Goal: Book appointment/travel/reservation

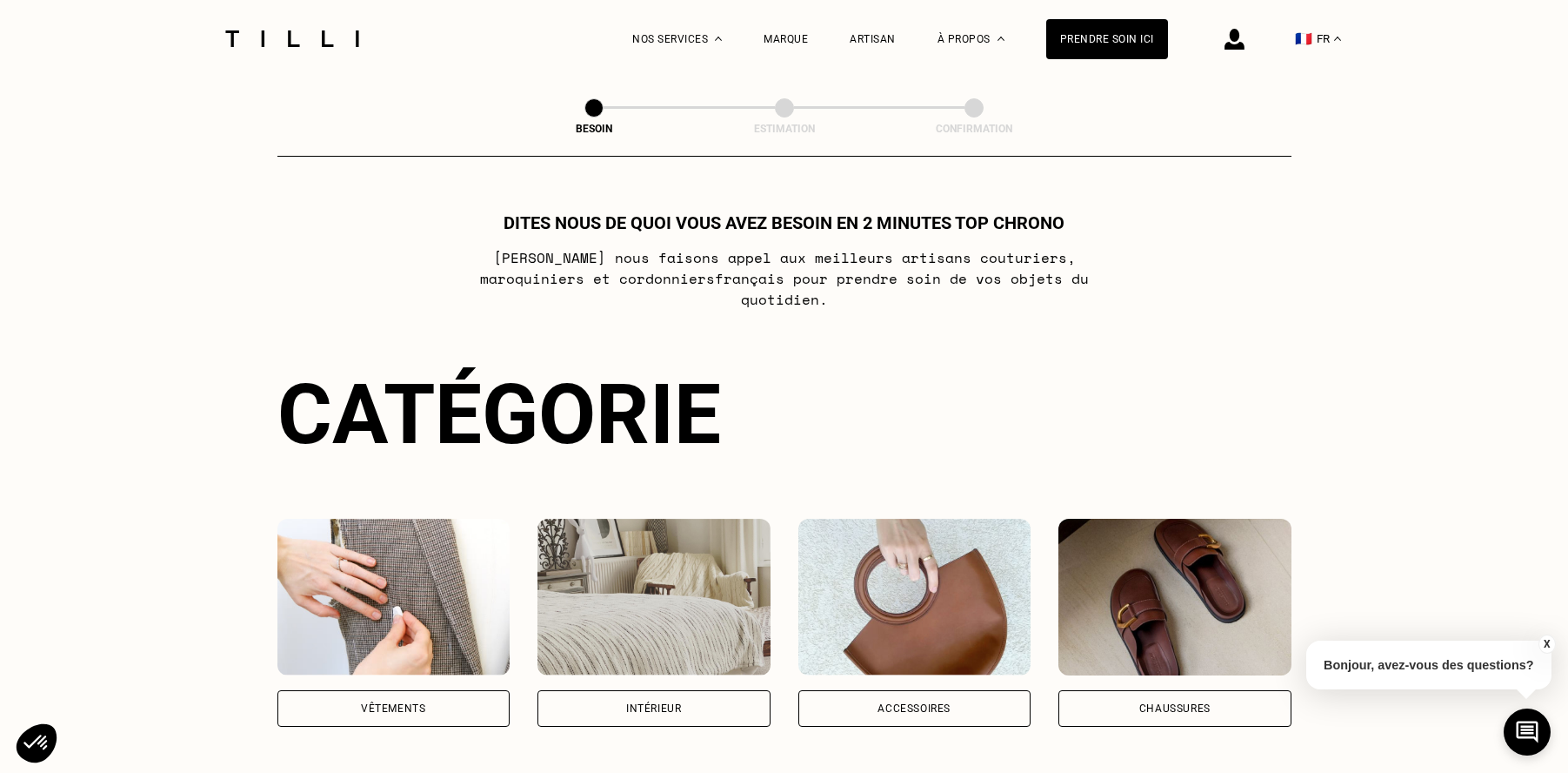
click at [644, 690] on div "Intérieur" at bounding box center [653, 708] width 233 height 36
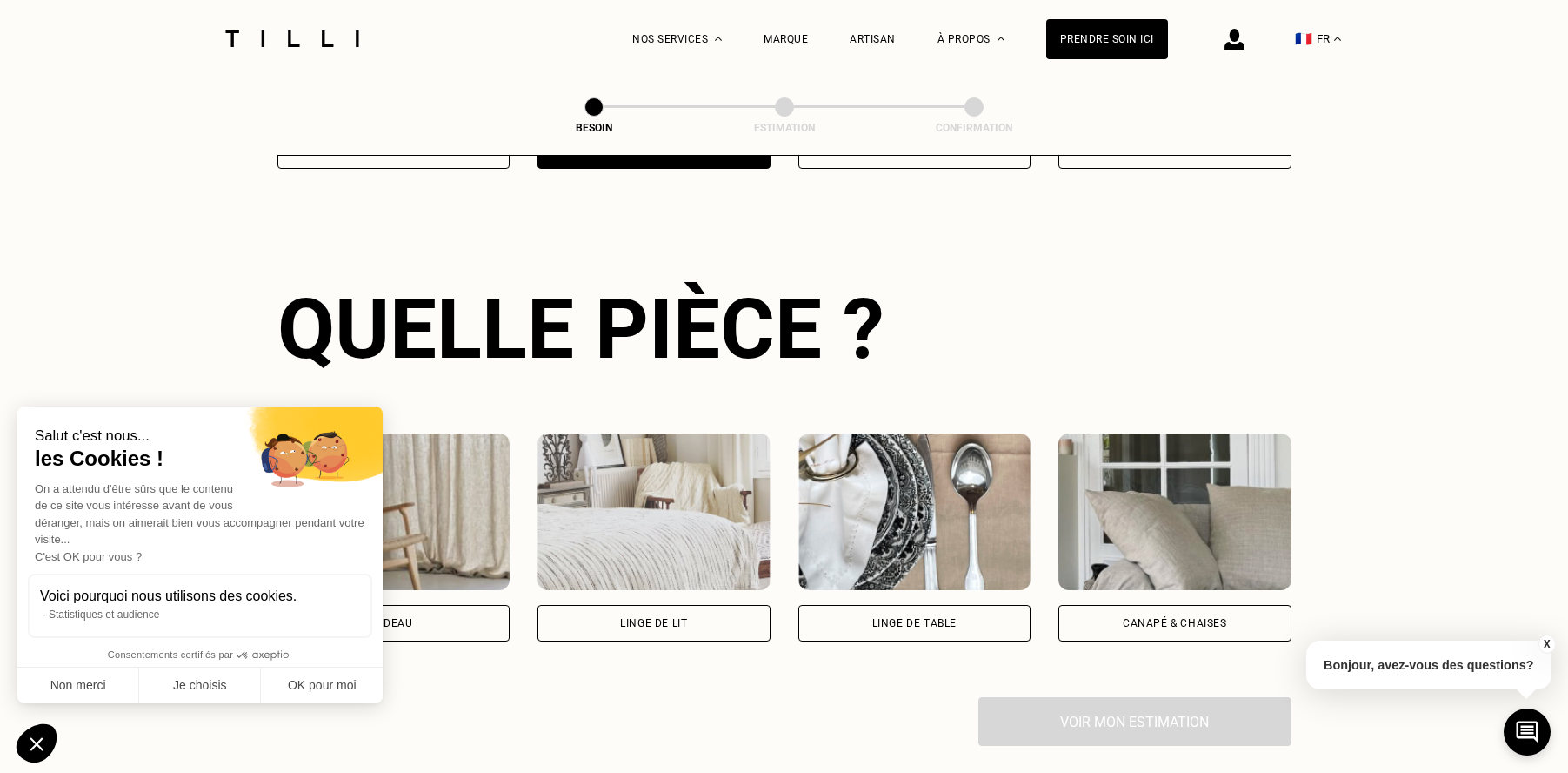
scroll to position [566, 0]
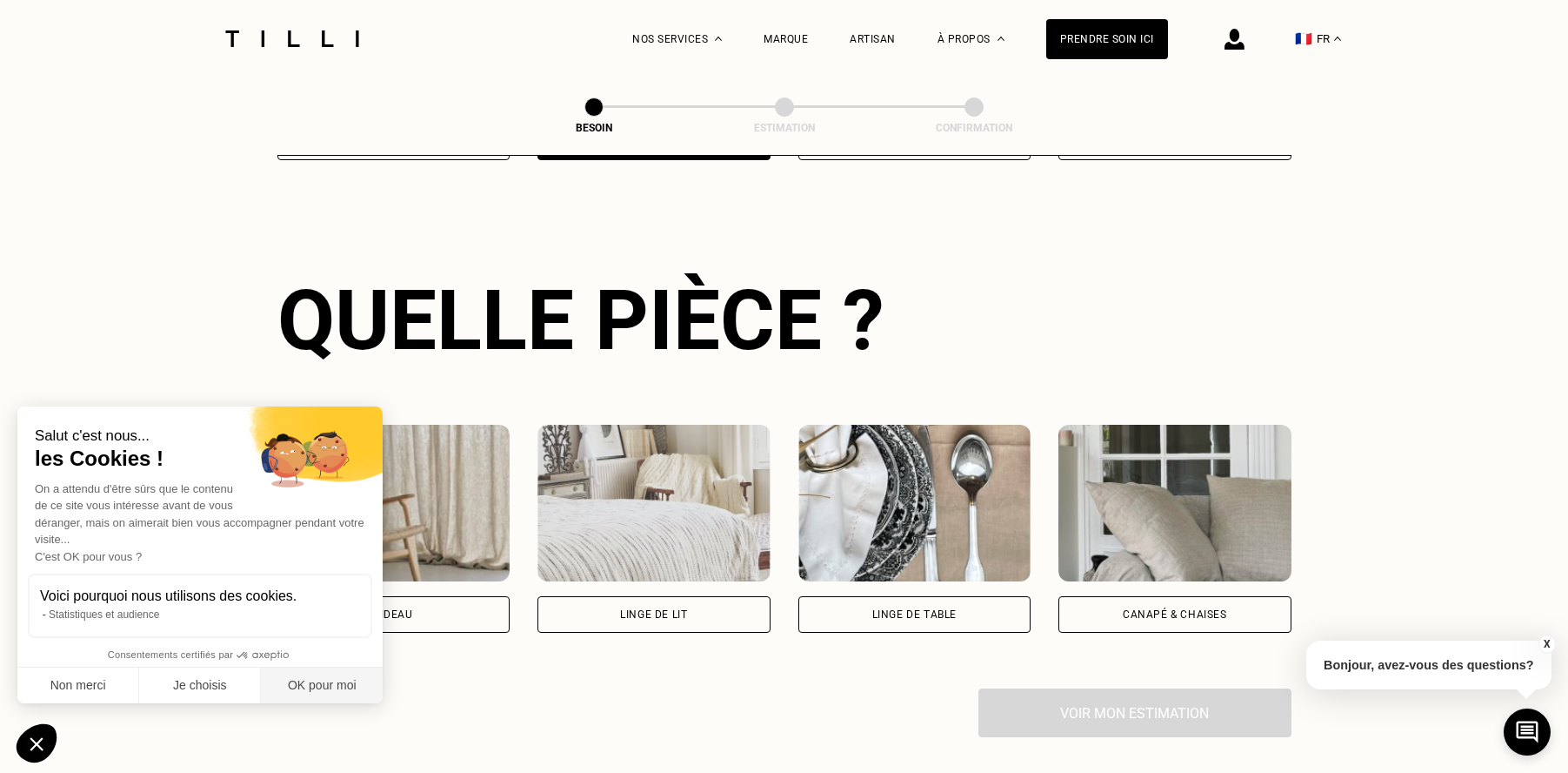
drag, startPoint x: 313, startPoint y: 683, endPoint x: 484, endPoint y: 658, distance: 172.8
click at [313, 683] on button "OK pour moi" at bounding box center [322, 685] width 121 height 36
checkbox input "true"
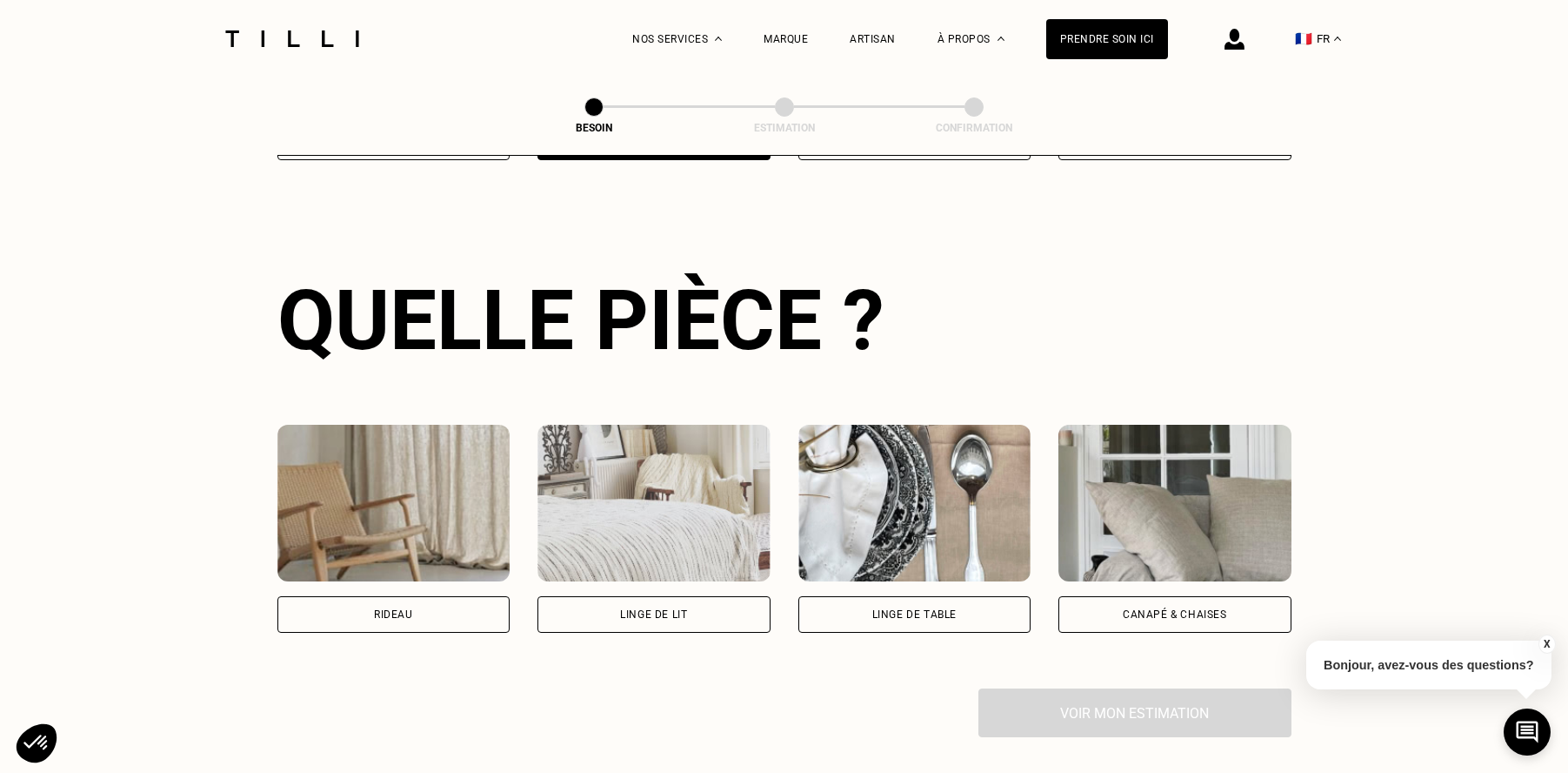
click at [645, 609] on div "Linge de lit" at bounding box center [654, 614] width 67 height 11
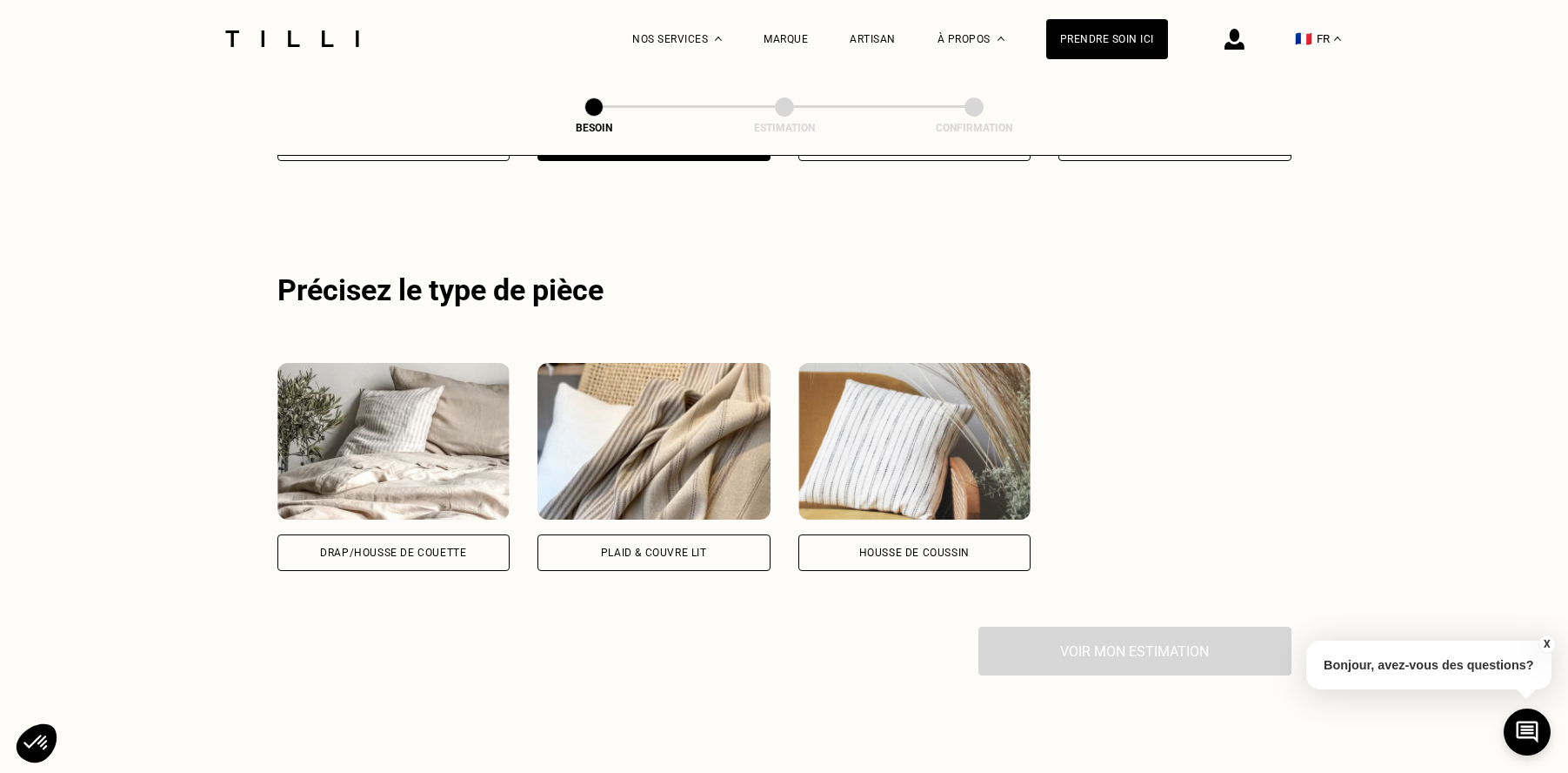
scroll to position [1039, 0]
click at [867, 546] on div "Housse de coussin" at bounding box center [915, 552] width 111 height 11
select select "FR"
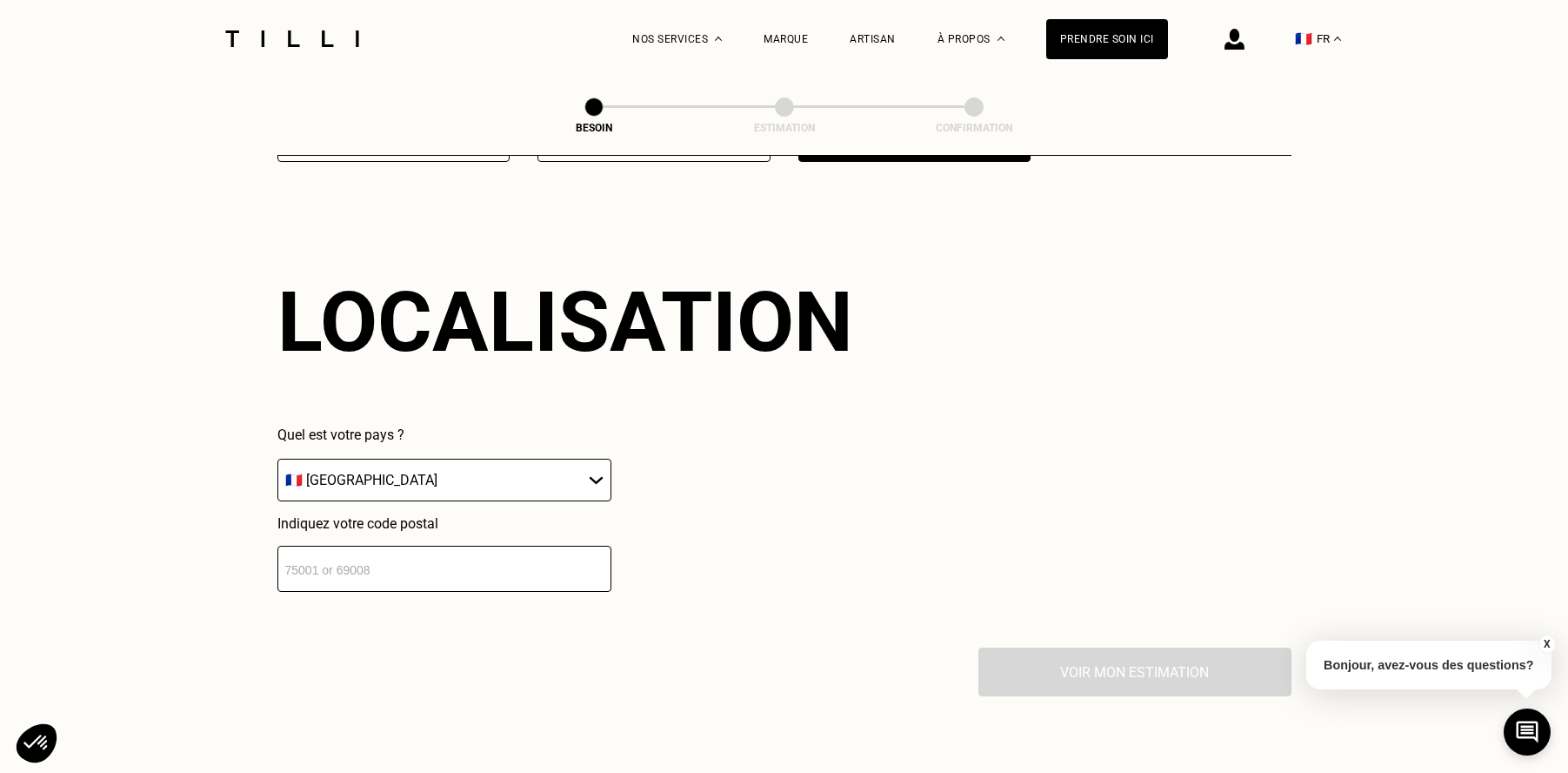
scroll to position [1449, 0]
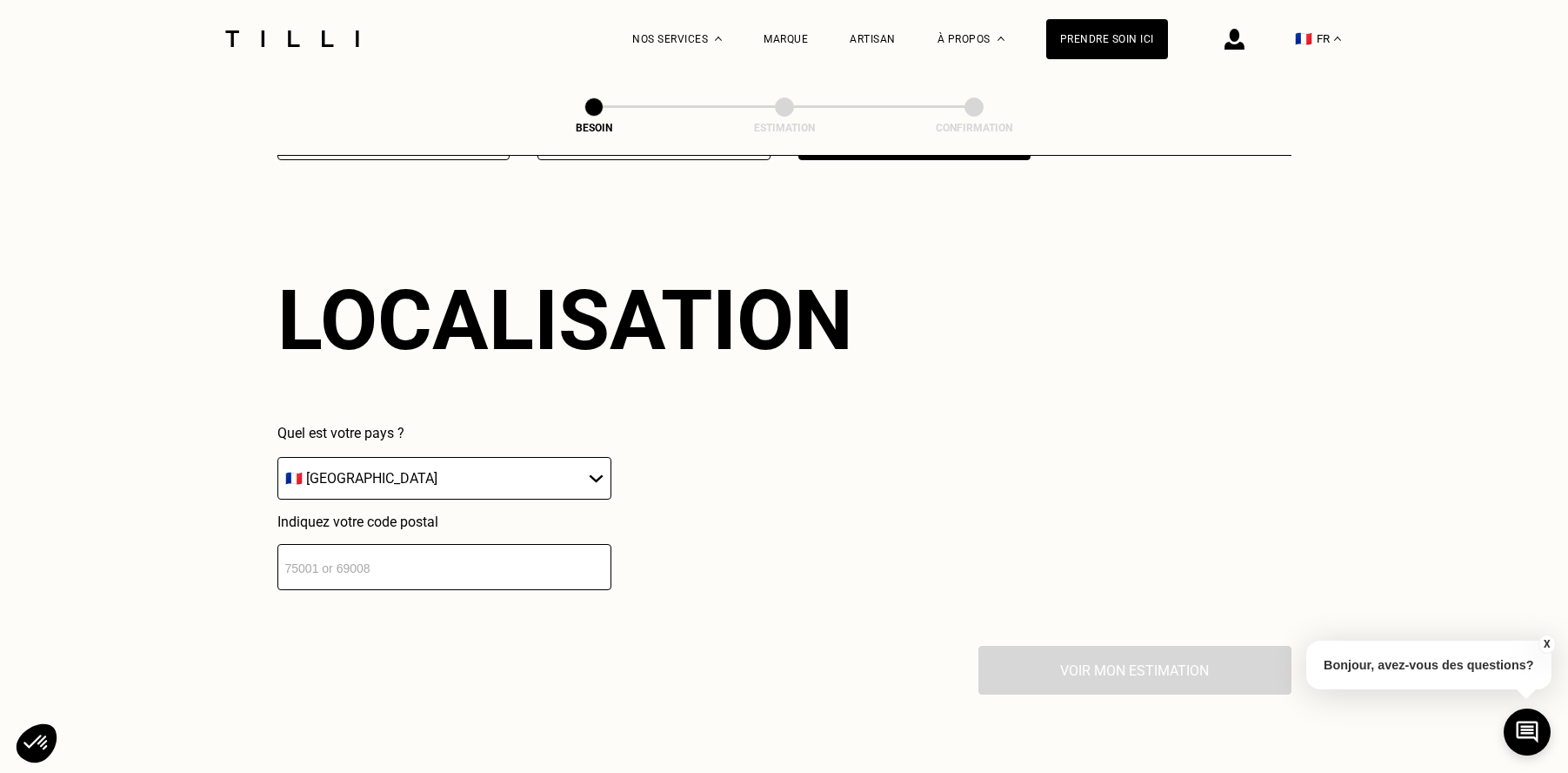
click at [393, 550] on input "number" at bounding box center [444, 566] width 334 height 46
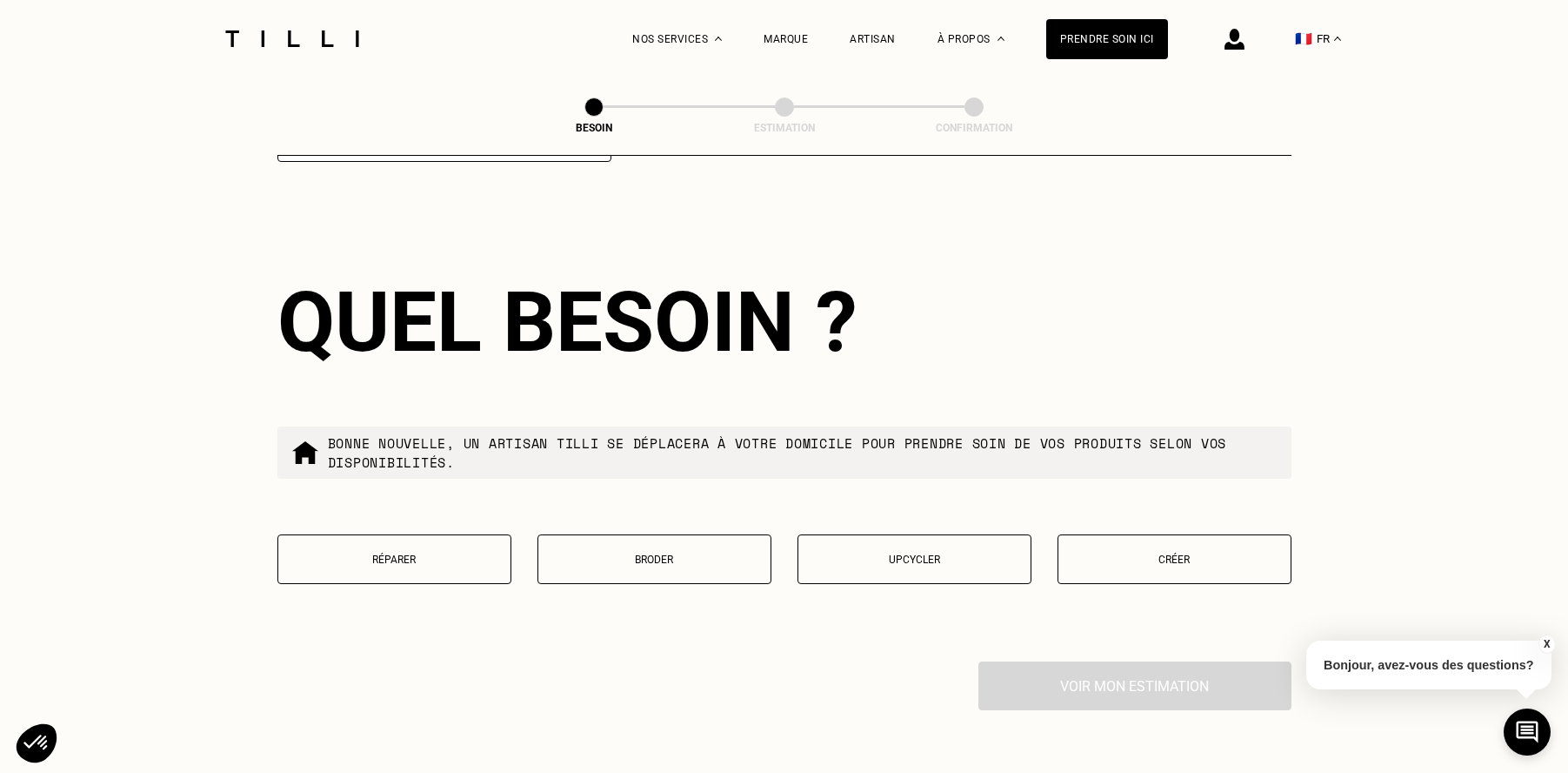
scroll to position [1879, 0]
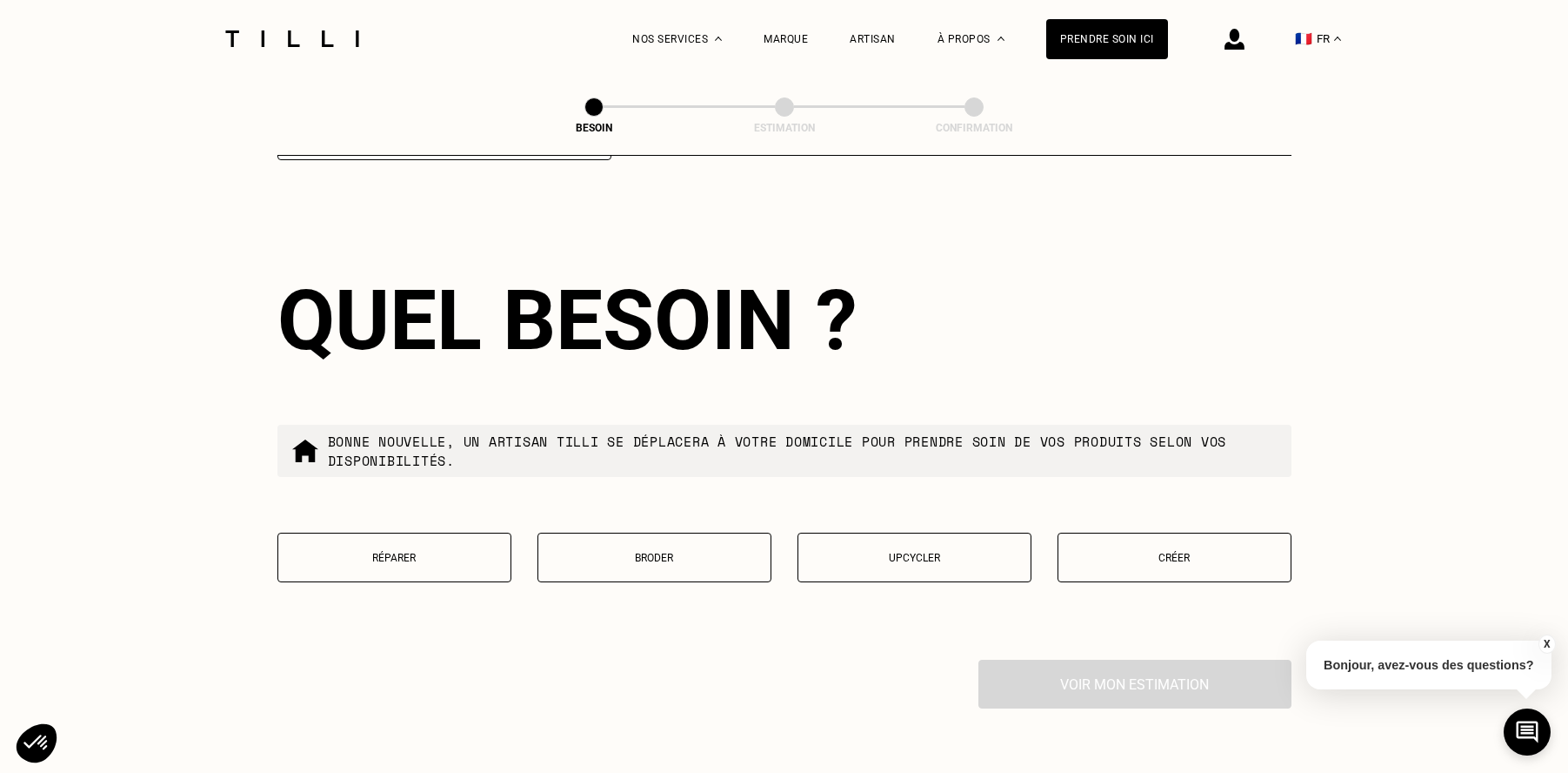
type input "75020"
click at [388, 552] on button "Réparer" at bounding box center [394, 557] width 234 height 50
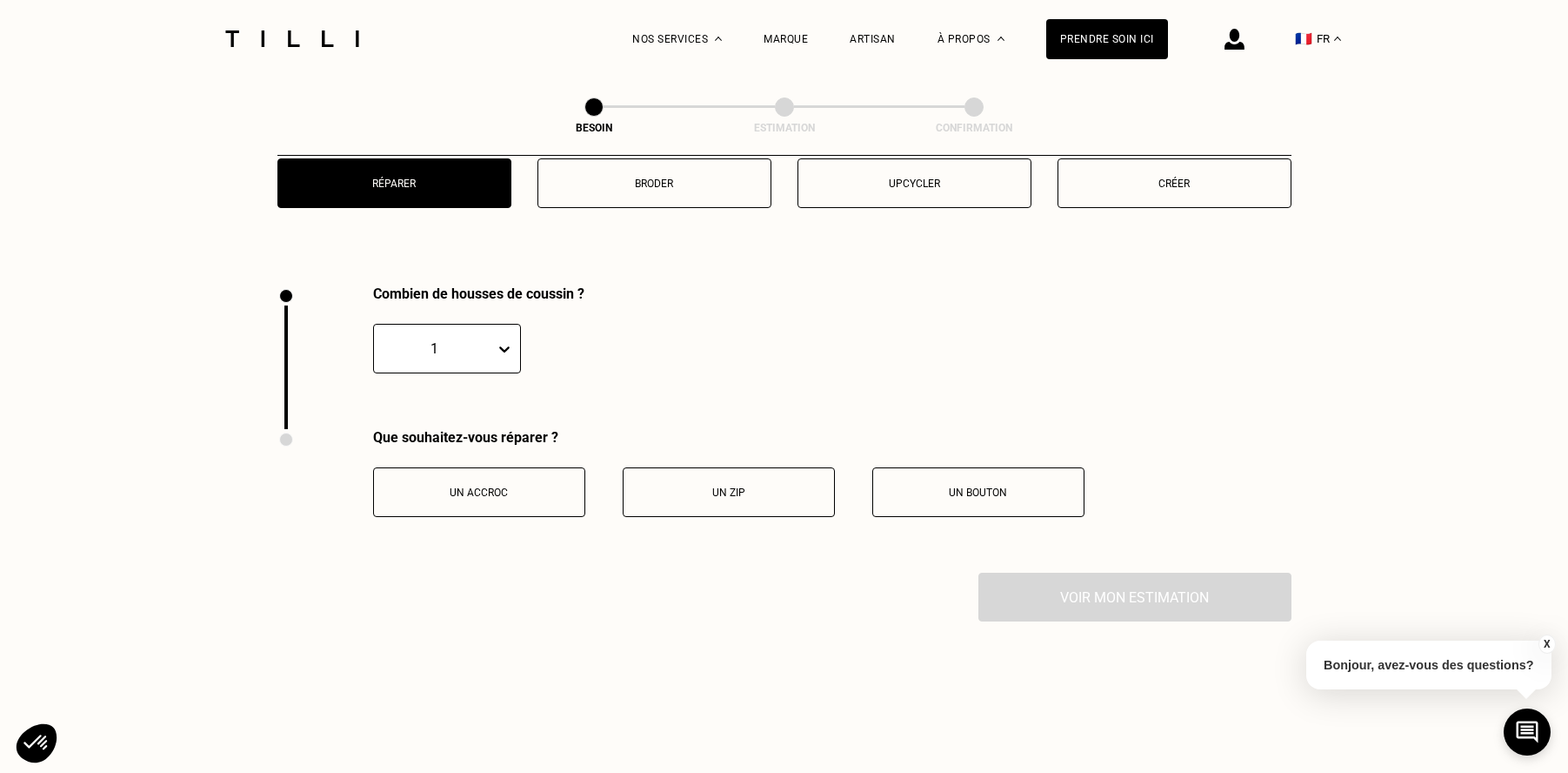
scroll to position [2322, 0]
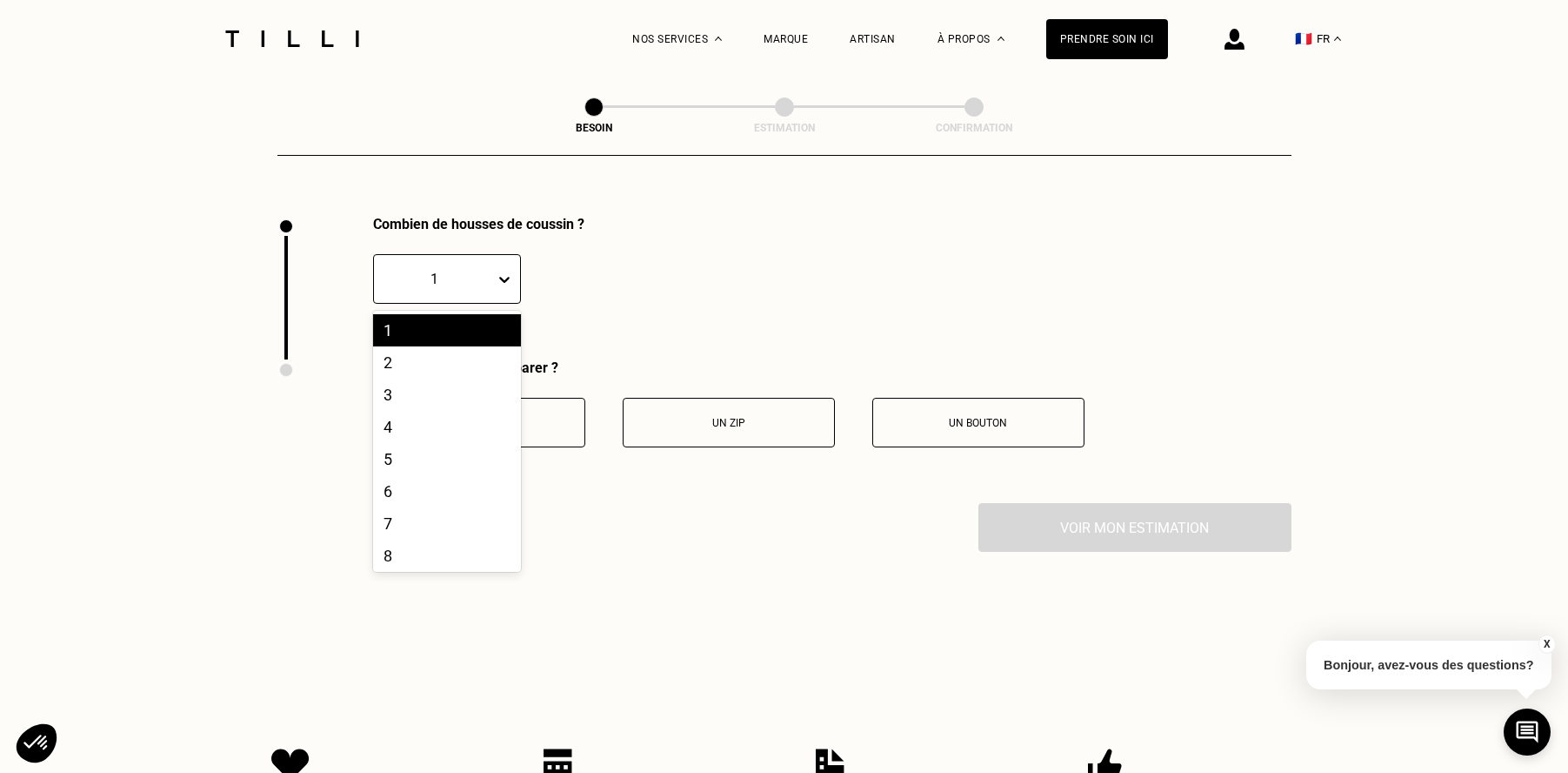
click at [466, 269] on div at bounding box center [434, 279] width 103 height 20
click at [439, 346] on div "2" at bounding box center [447, 362] width 148 height 33
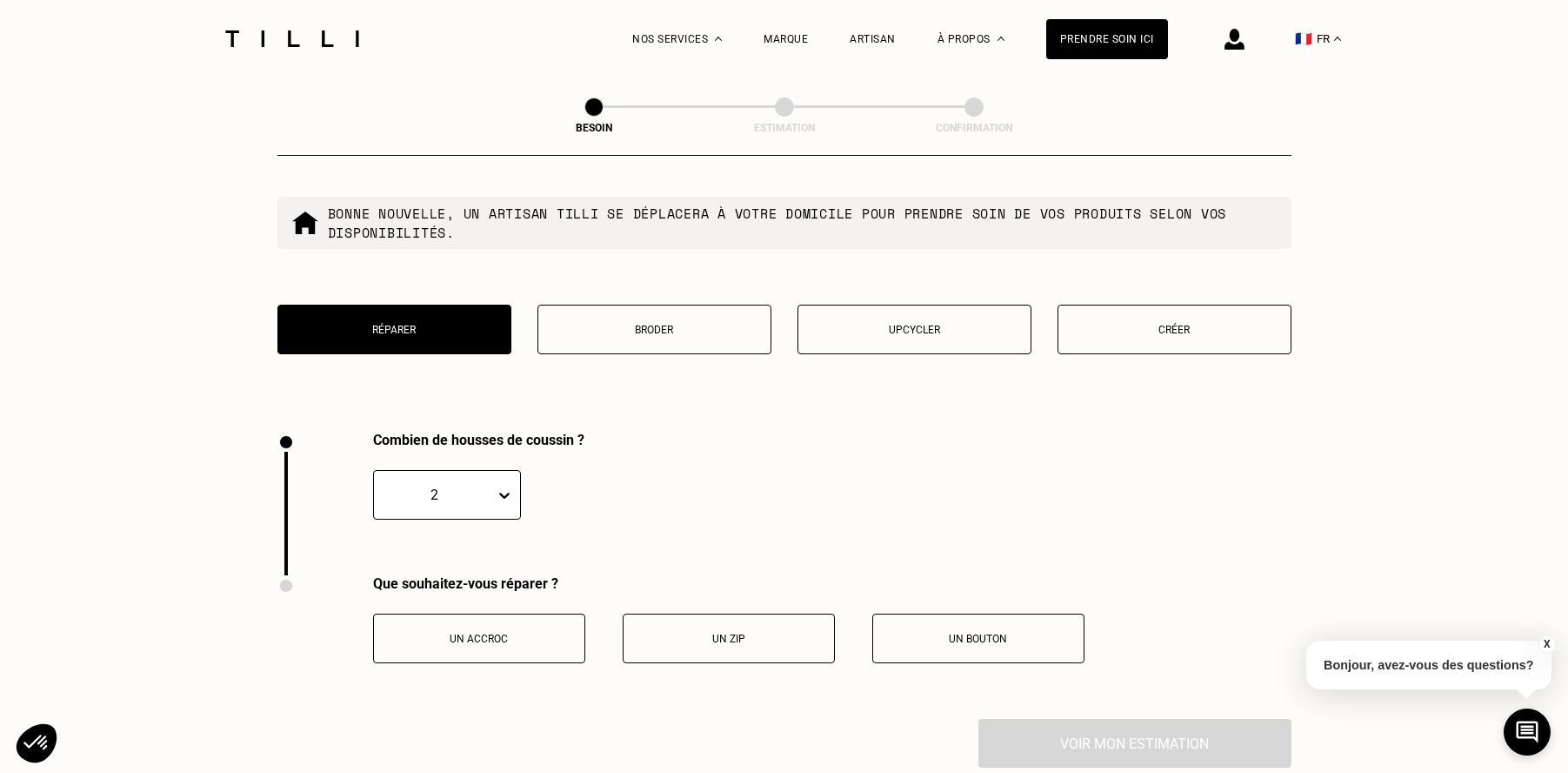
scroll to position [2110, 0]
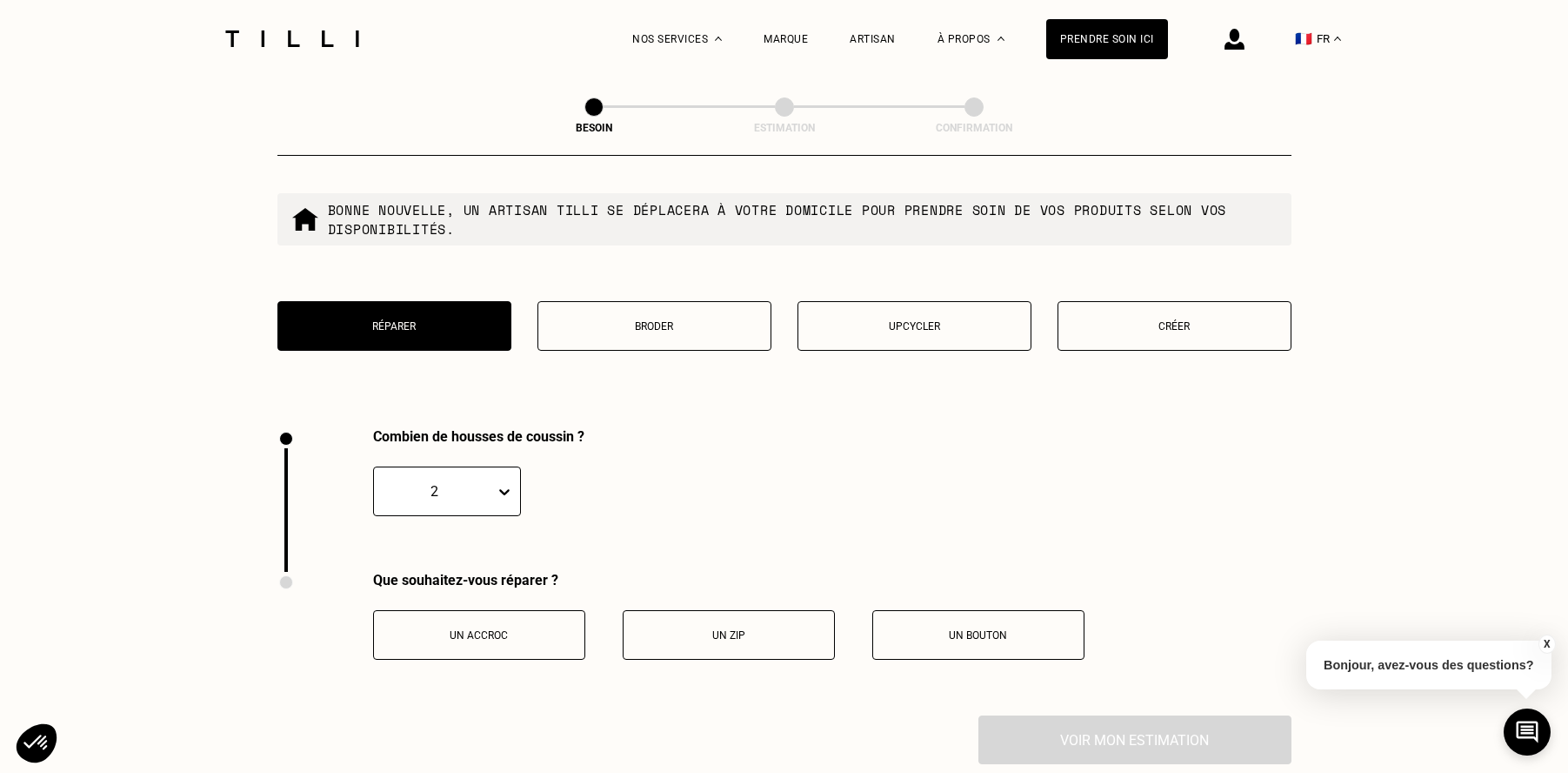
click at [586, 320] on p "Broder" at bounding box center [654, 325] width 215 height 12
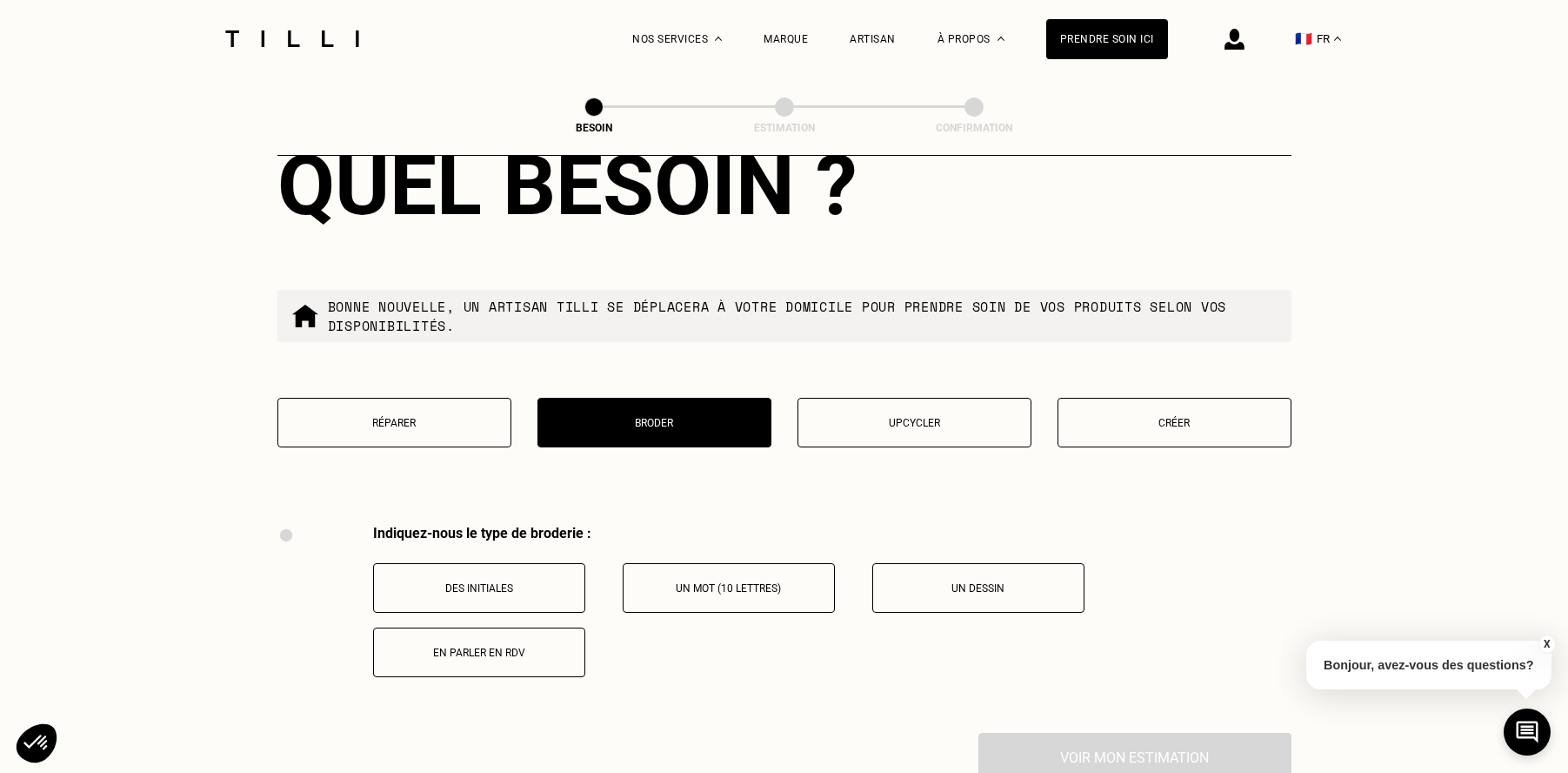
scroll to position [2015, 0]
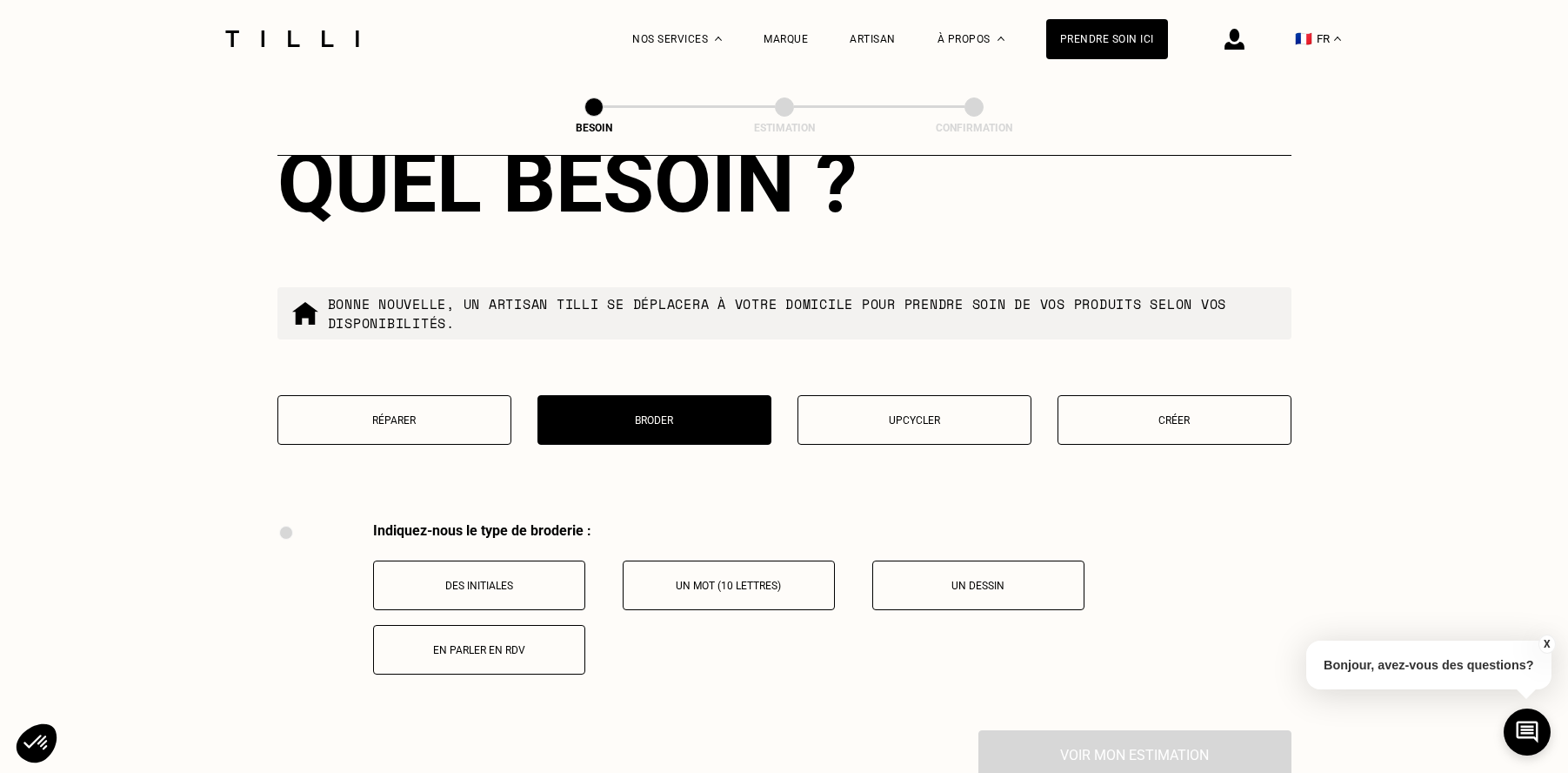
click at [837, 414] on p "Upcycler" at bounding box center [914, 420] width 215 height 12
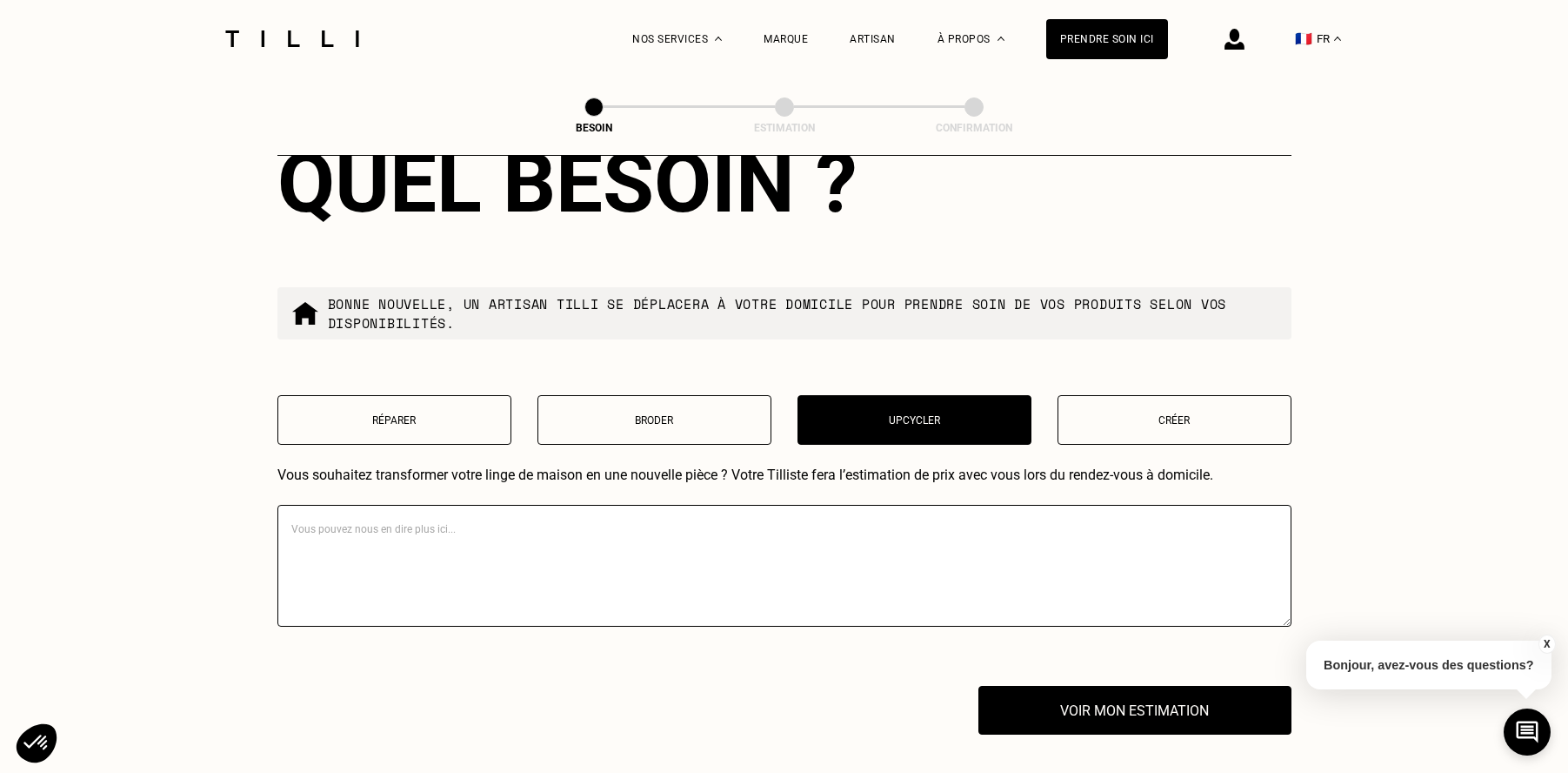
click at [1130, 410] on button "Créer" at bounding box center [1174, 420] width 234 height 50
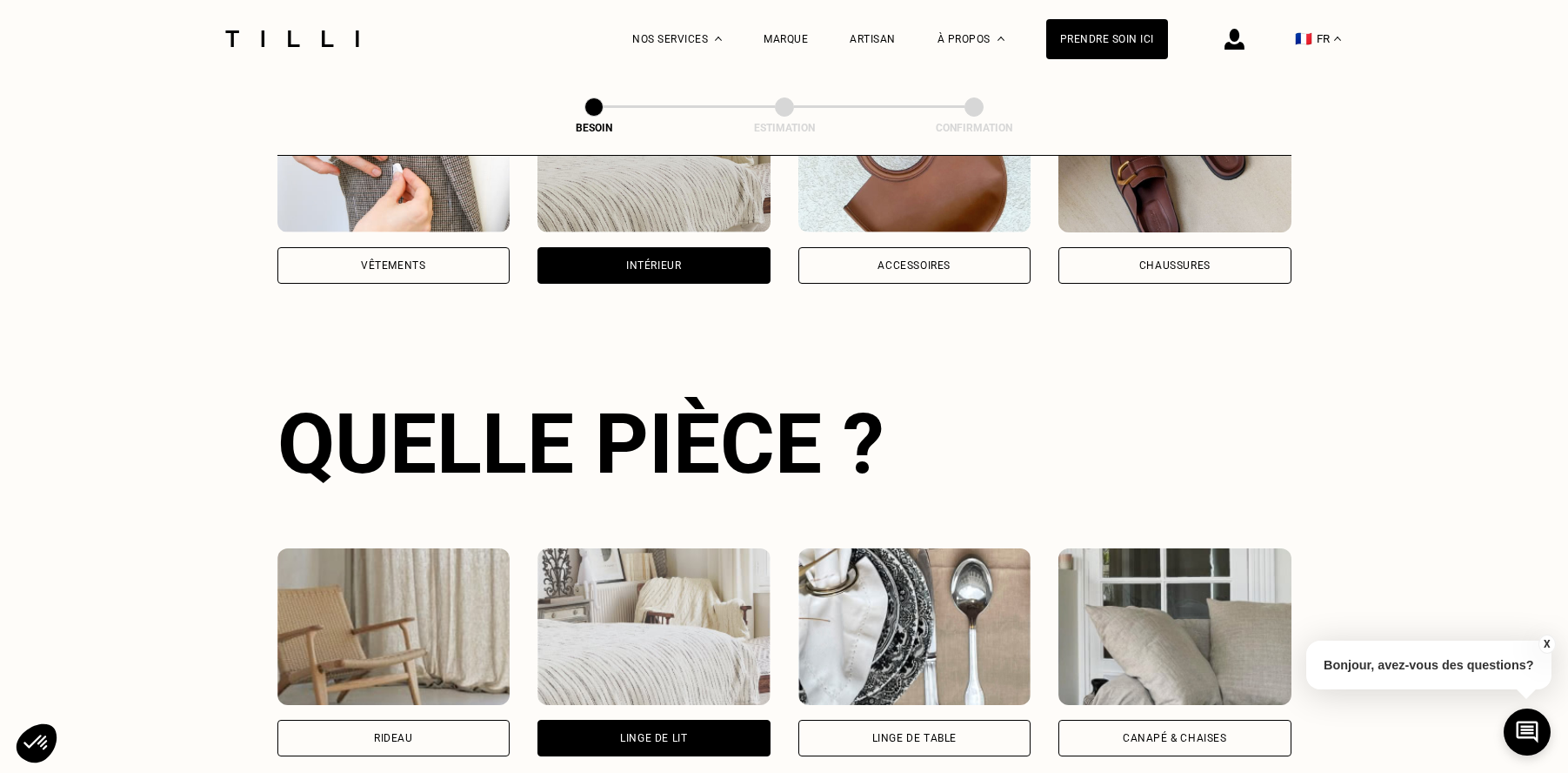
scroll to position [442, 0]
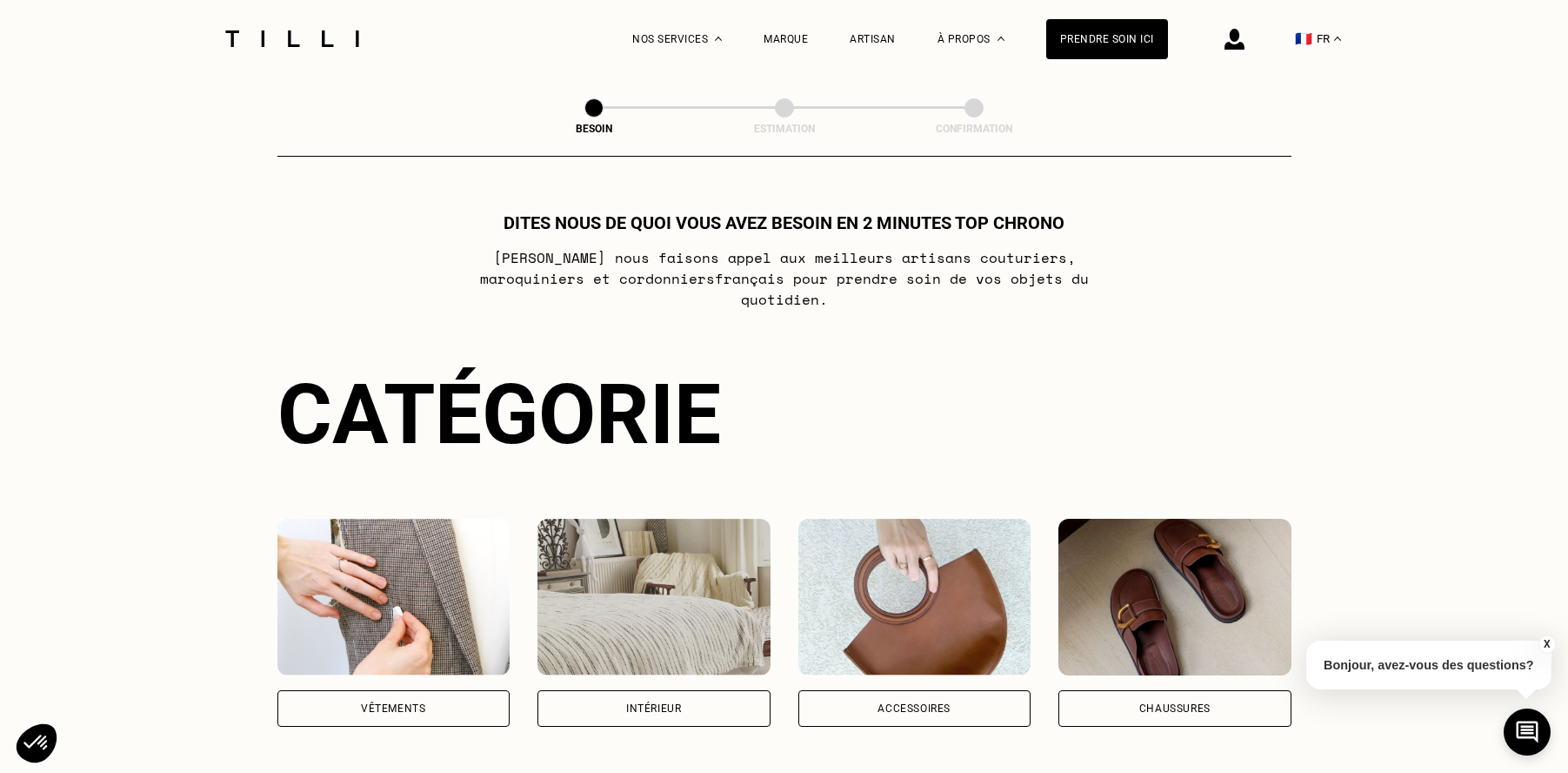
click at [686, 692] on div "Intérieur" at bounding box center [653, 708] width 233 height 36
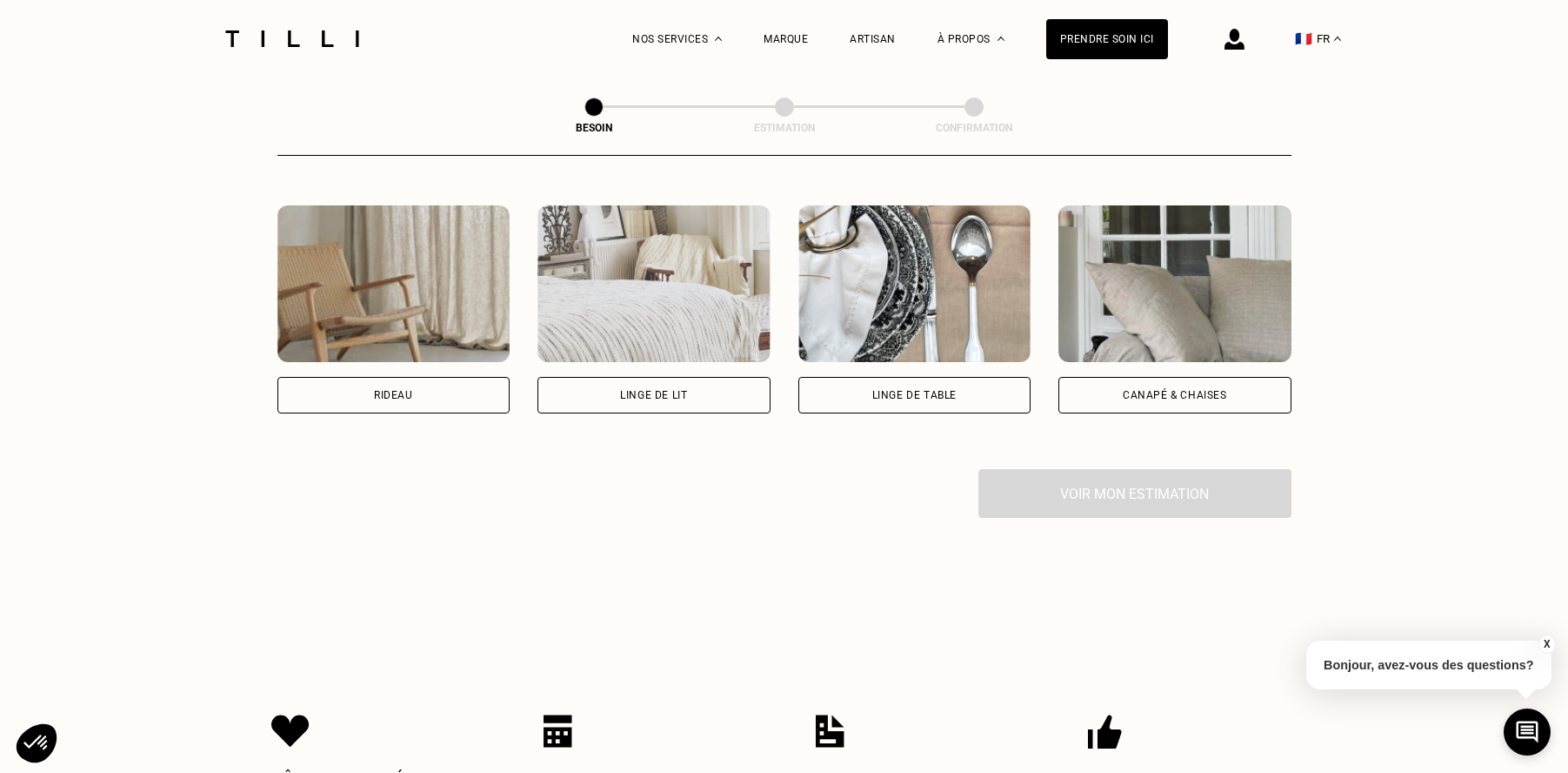
scroll to position [777, 0]
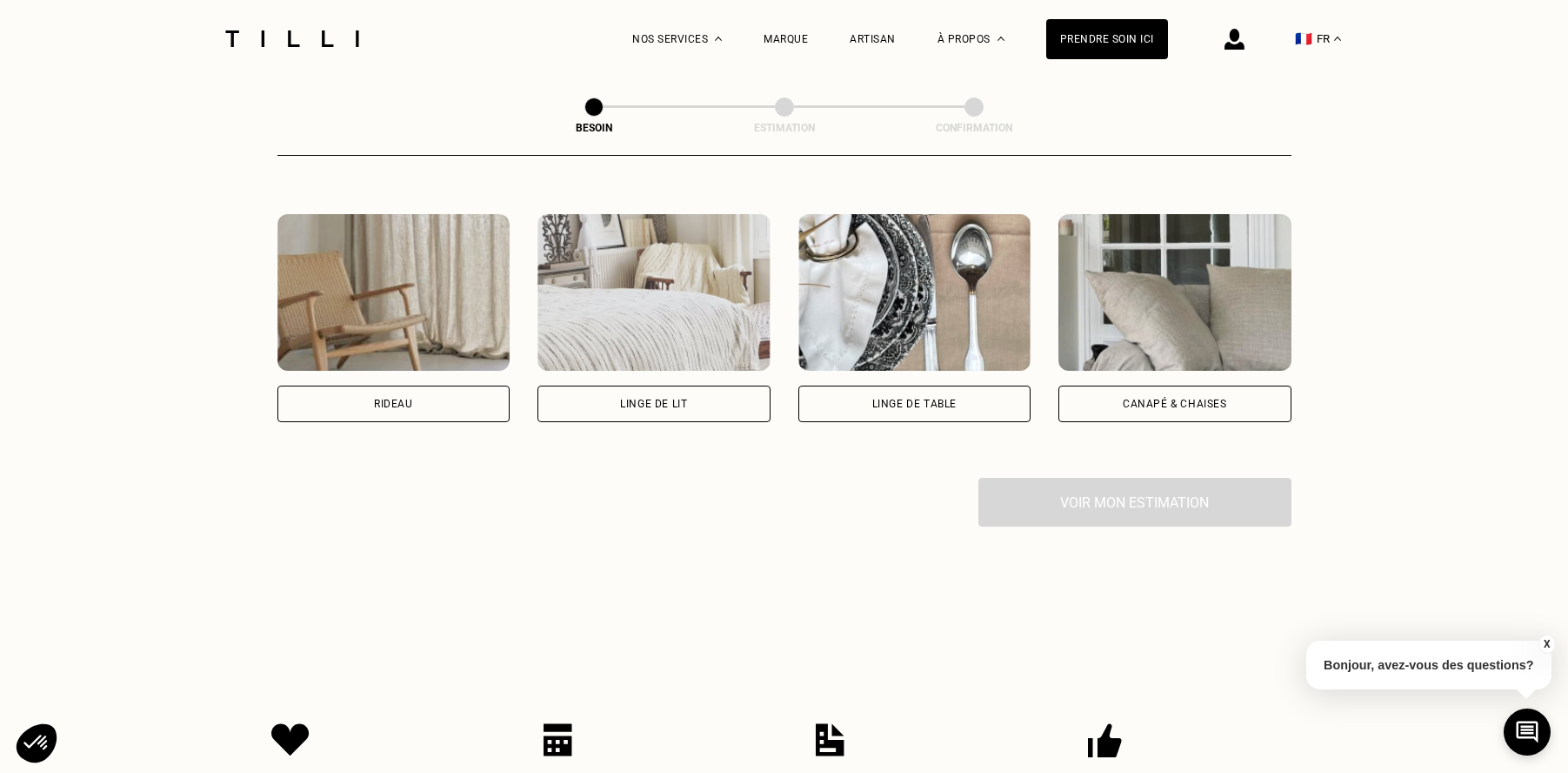
click at [651, 390] on div "Linge de lit" at bounding box center [653, 403] width 233 height 36
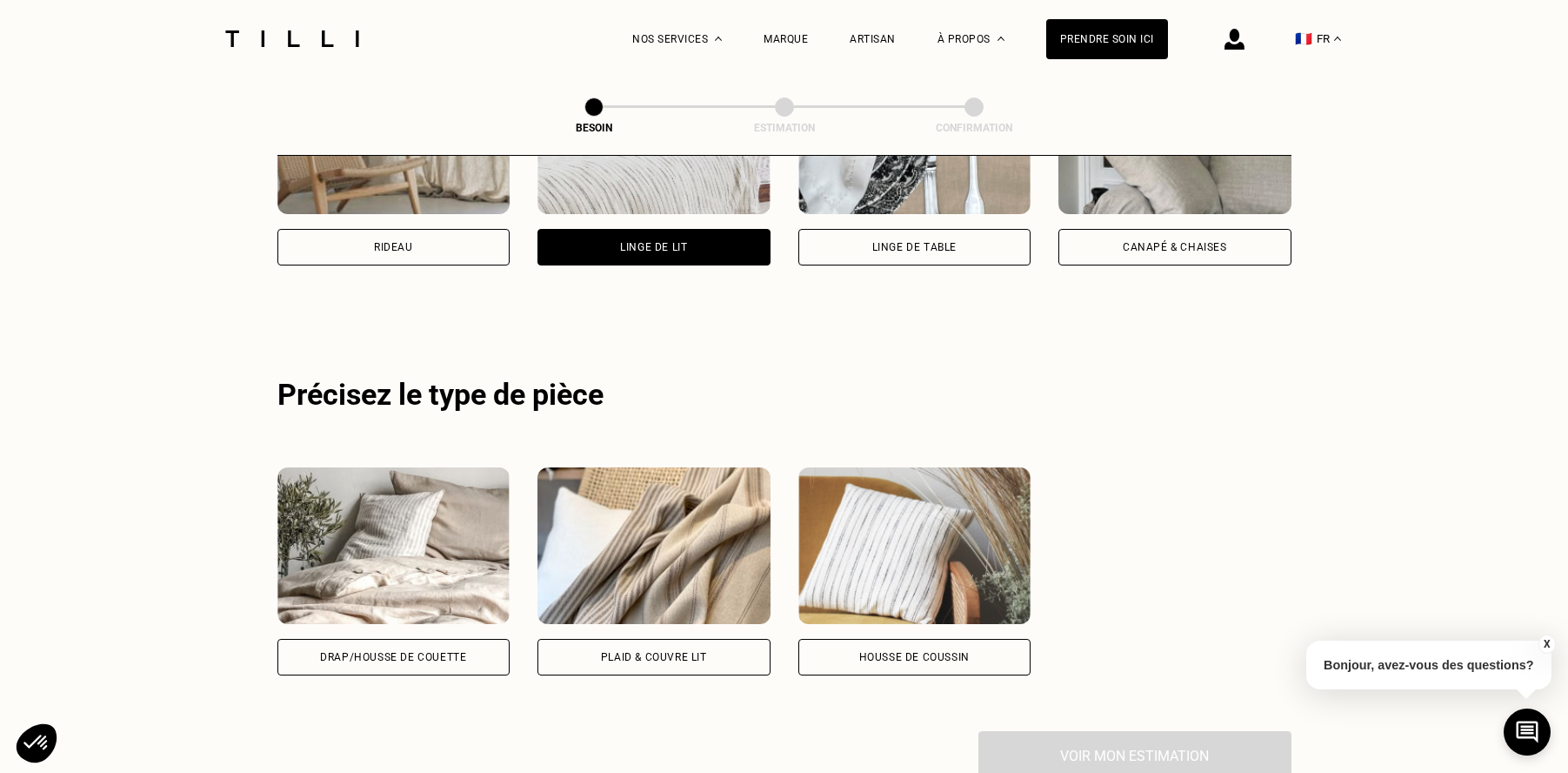
scroll to position [1039, 0]
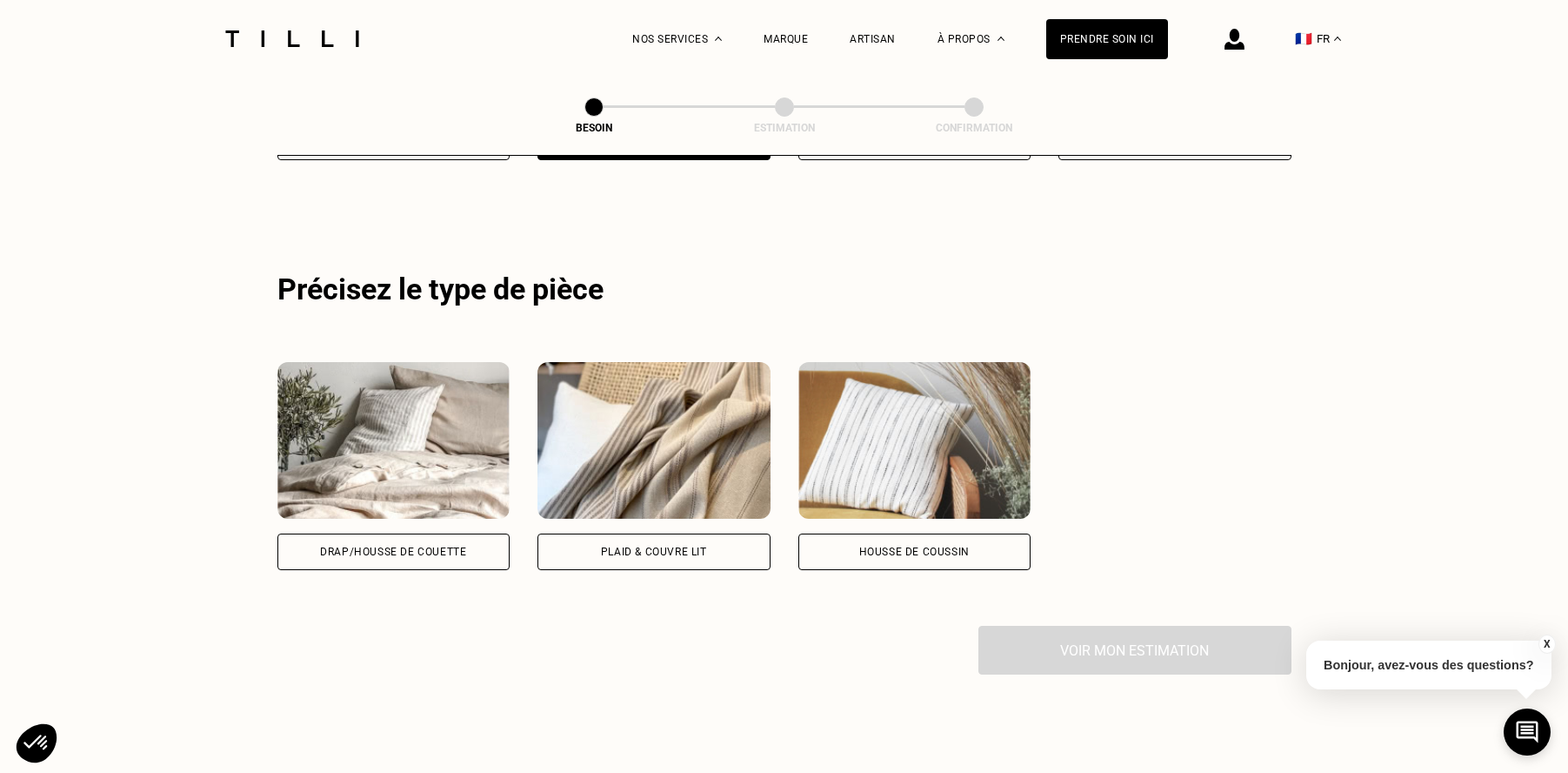
click at [916, 546] on div "Housse de coussin" at bounding box center [915, 552] width 111 height 11
select select "FR"
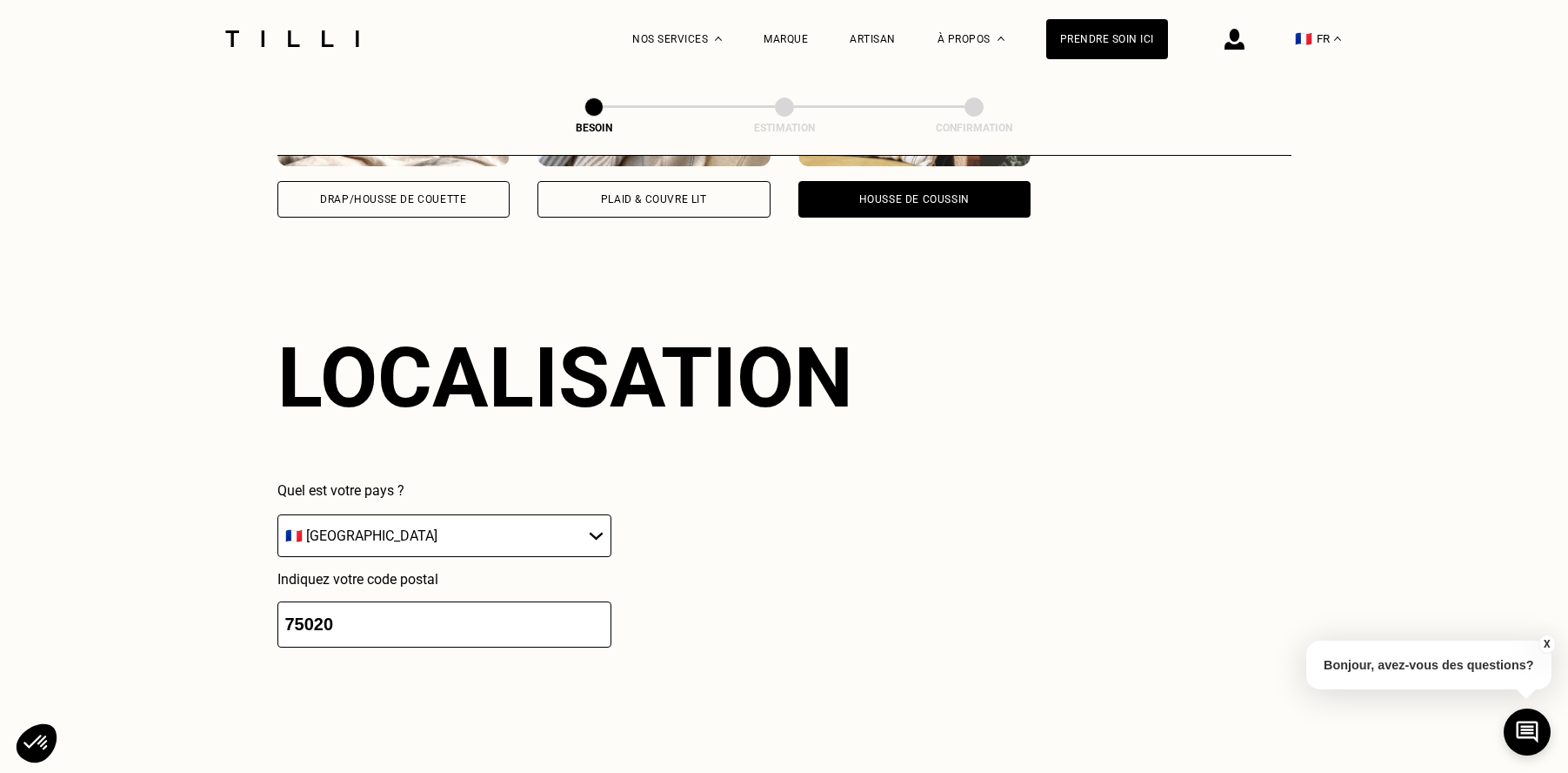
scroll to position [1449, 0]
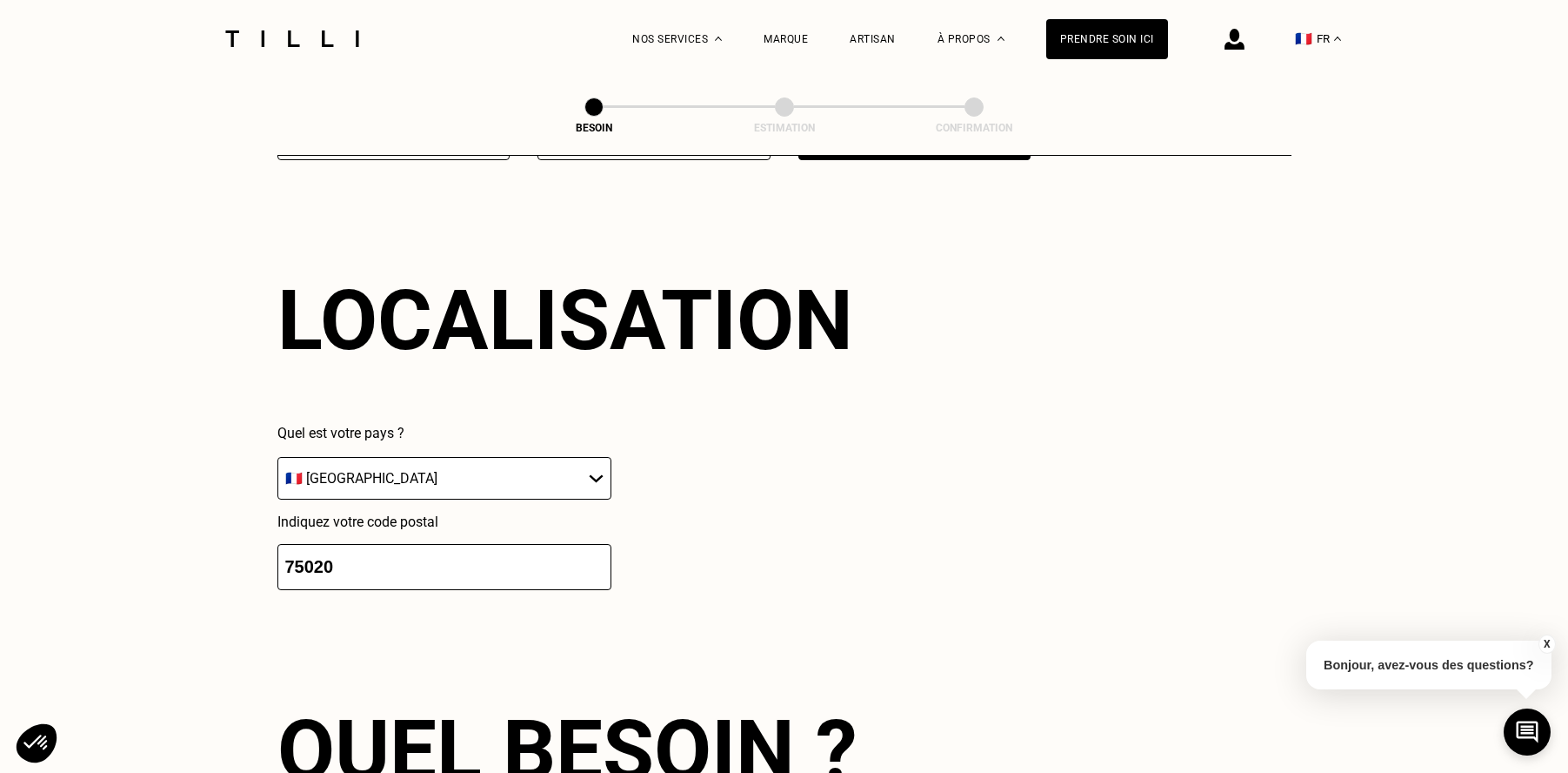
click at [516, 556] on input "75020" at bounding box center [444, 566] width 334 height 46
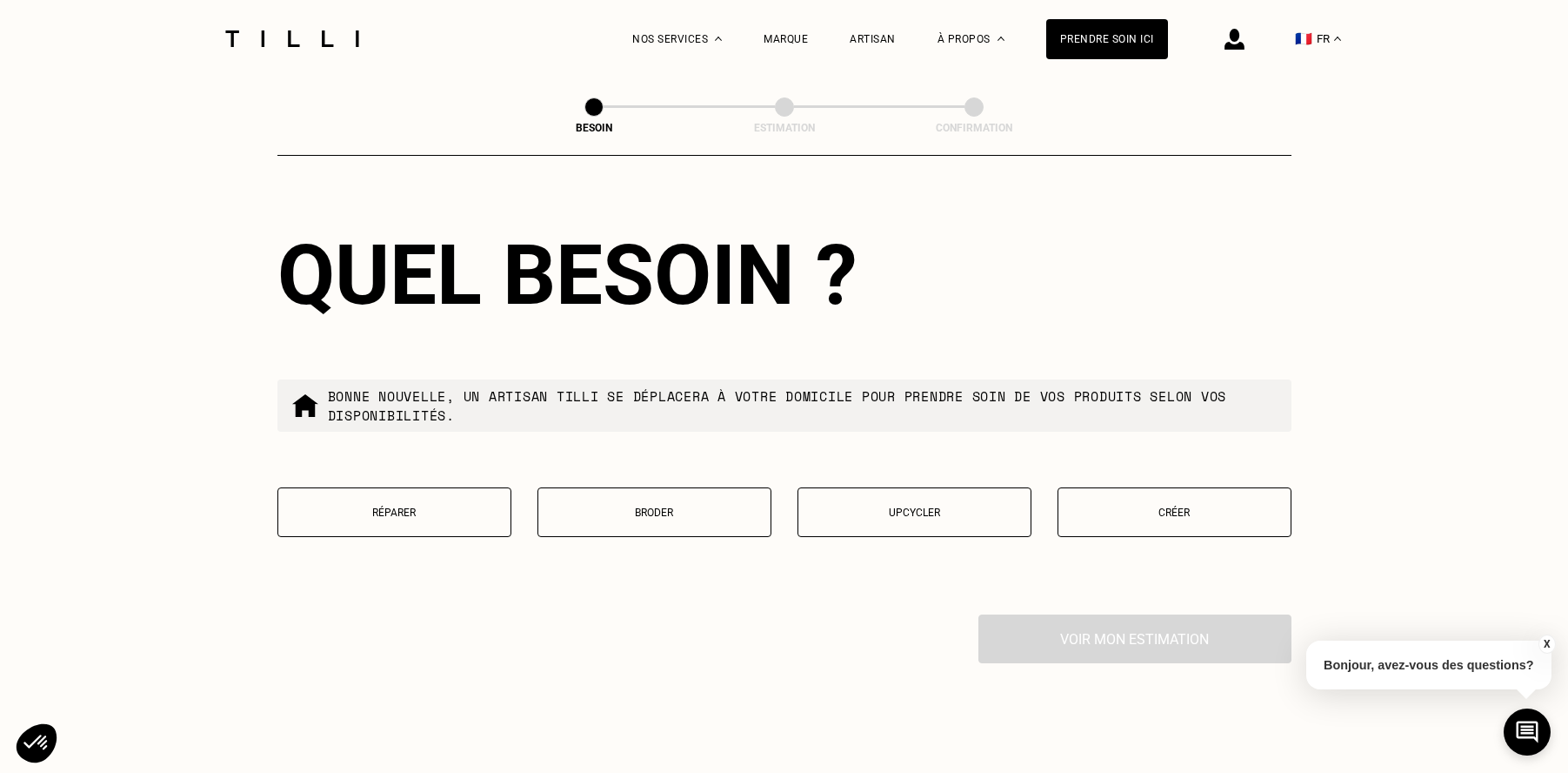
scroll to position [1921, 0]
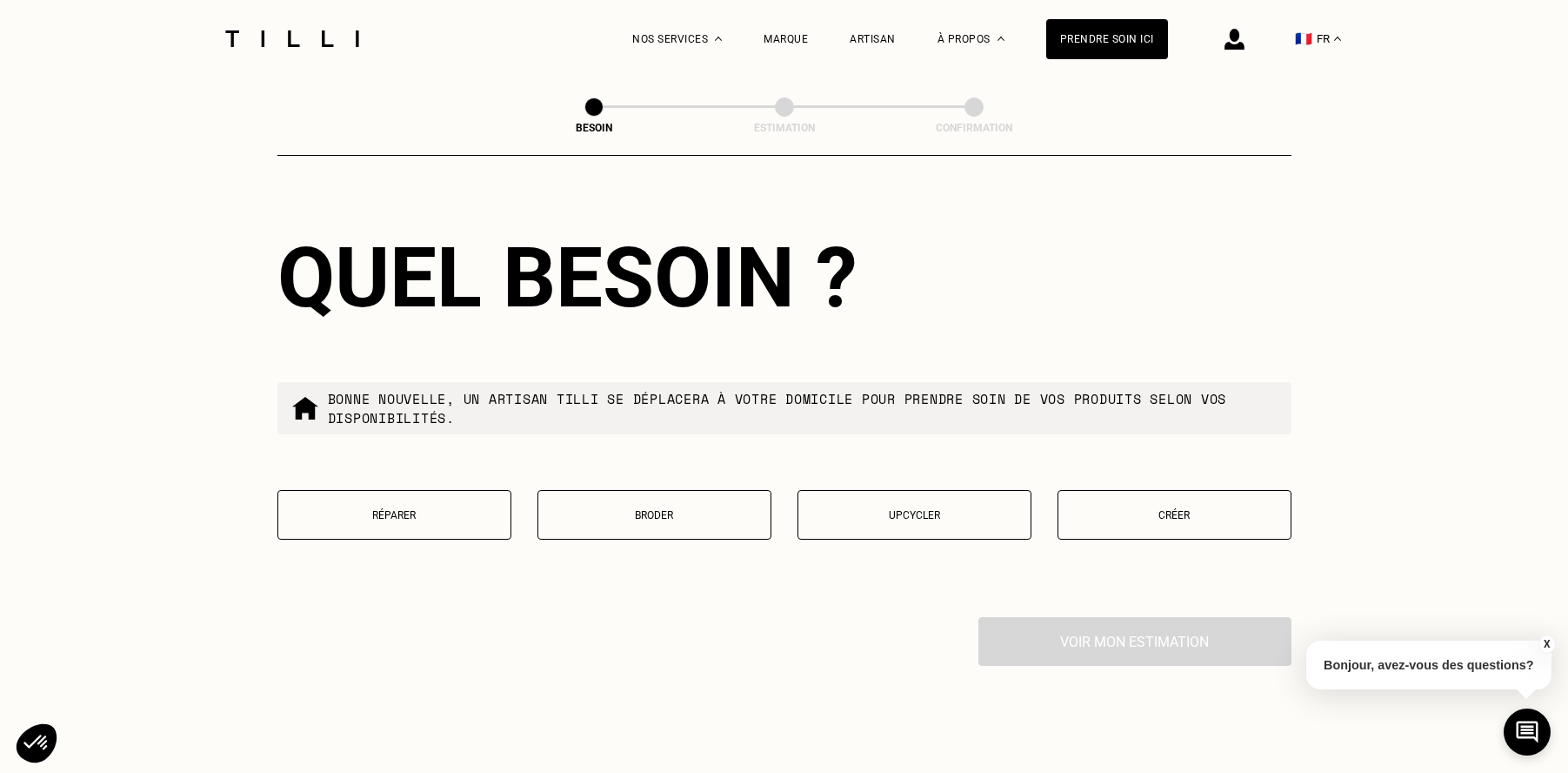
click at [1082, 630] on div "Voir mon estimation" at bounding box center [784, 642] width 1014 height 49
click at [924, 506] on button "Upcycler" at bounding box center [914, 515] width 234 height 50
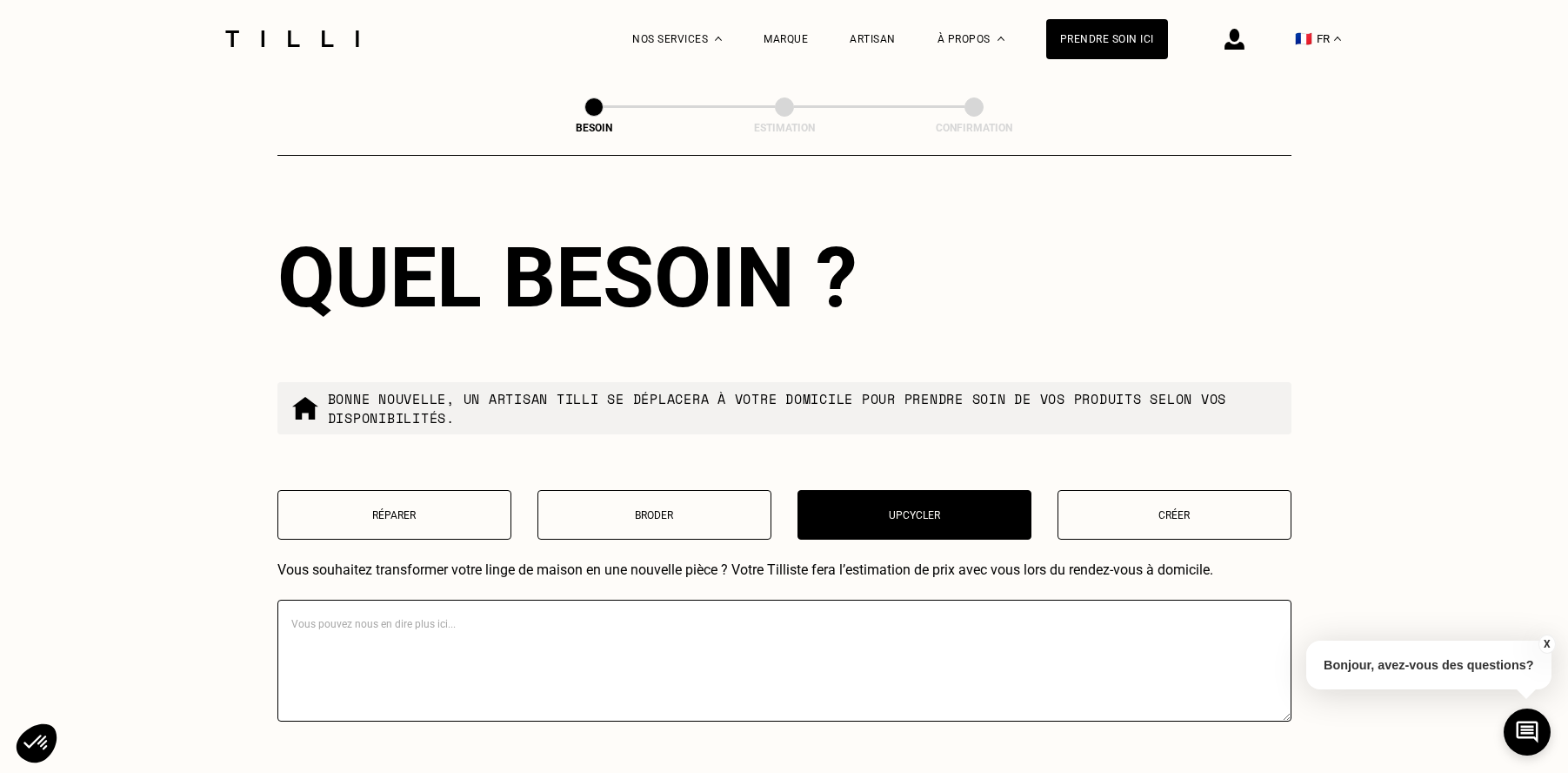
click at [699, 504] on button "Broder" at bounding box center [654, 515] width 234 height 50
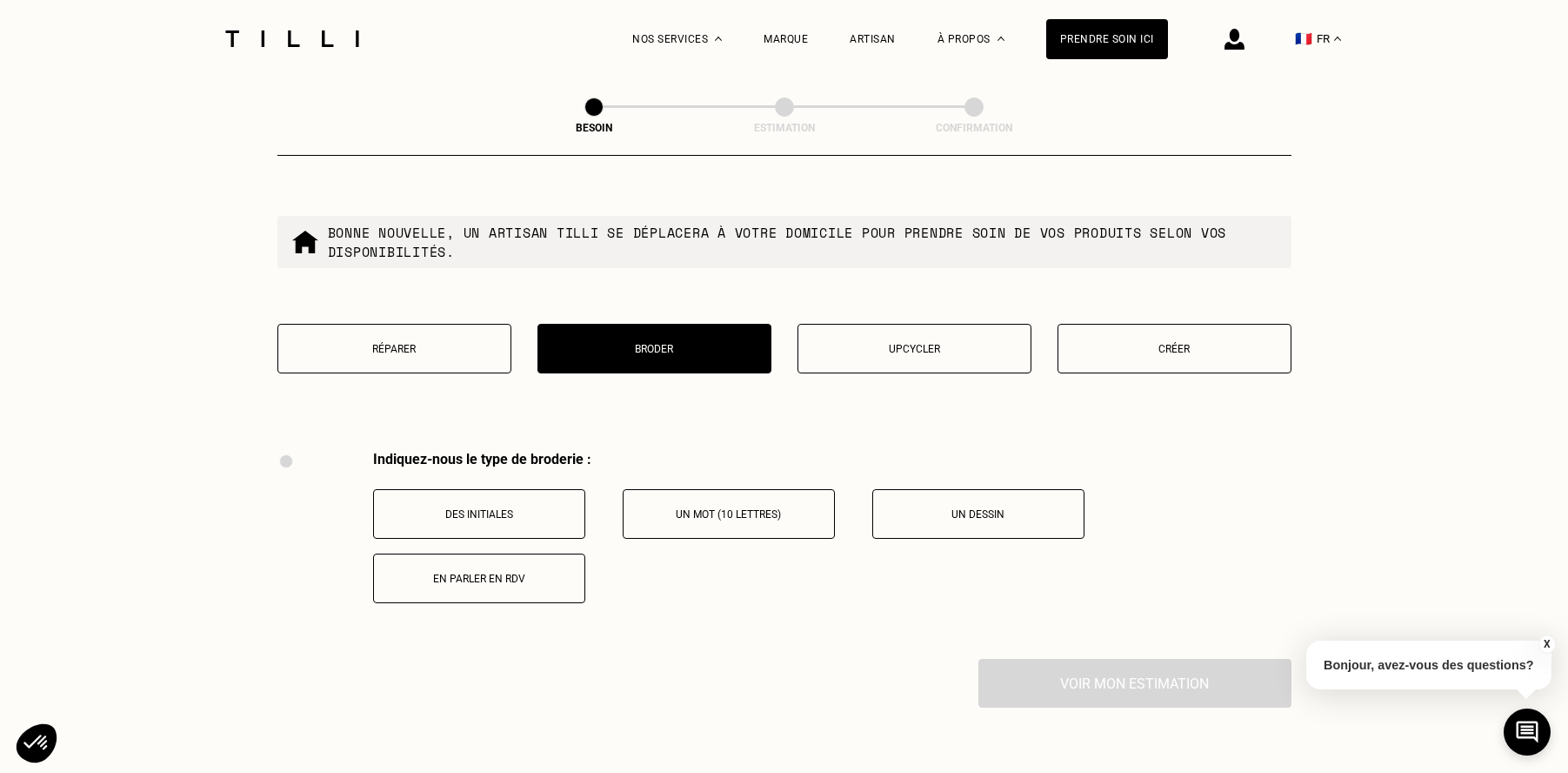
scroll to position [2133, 0]
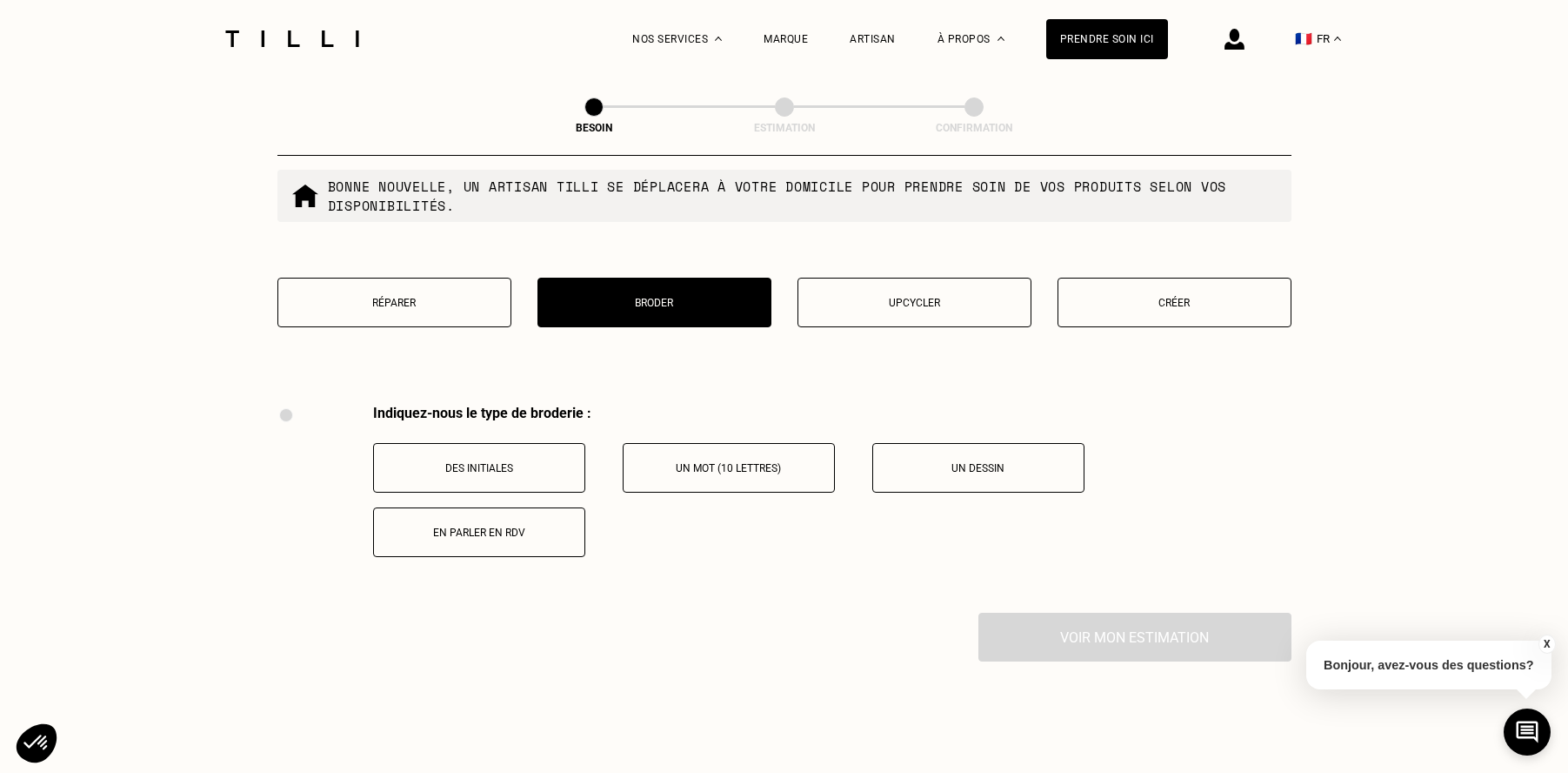
click at [441, 292] on button "Réparer" at bounding box center [394, 302] width 234 height 50
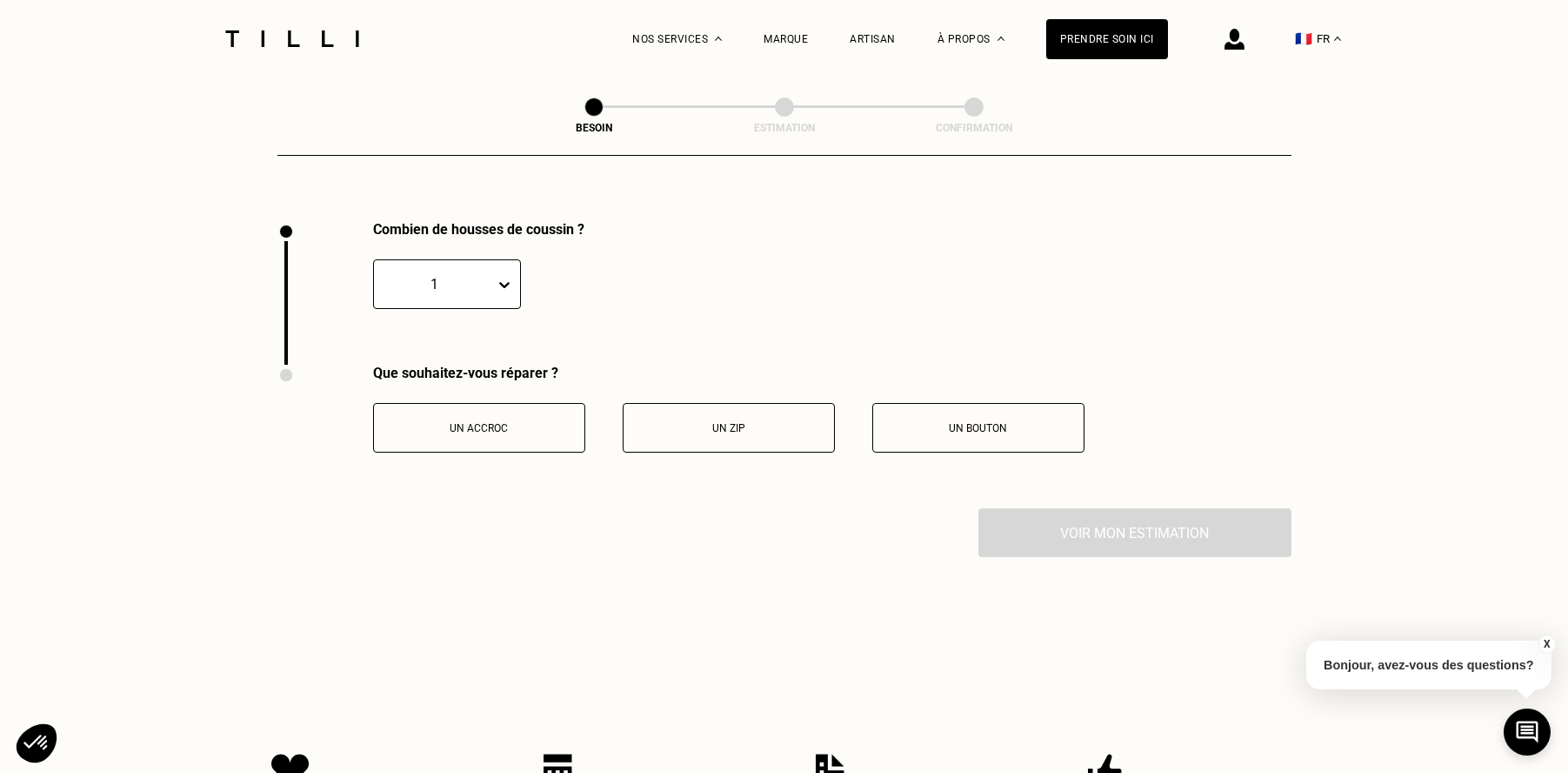
scroll to position [2322, 0]
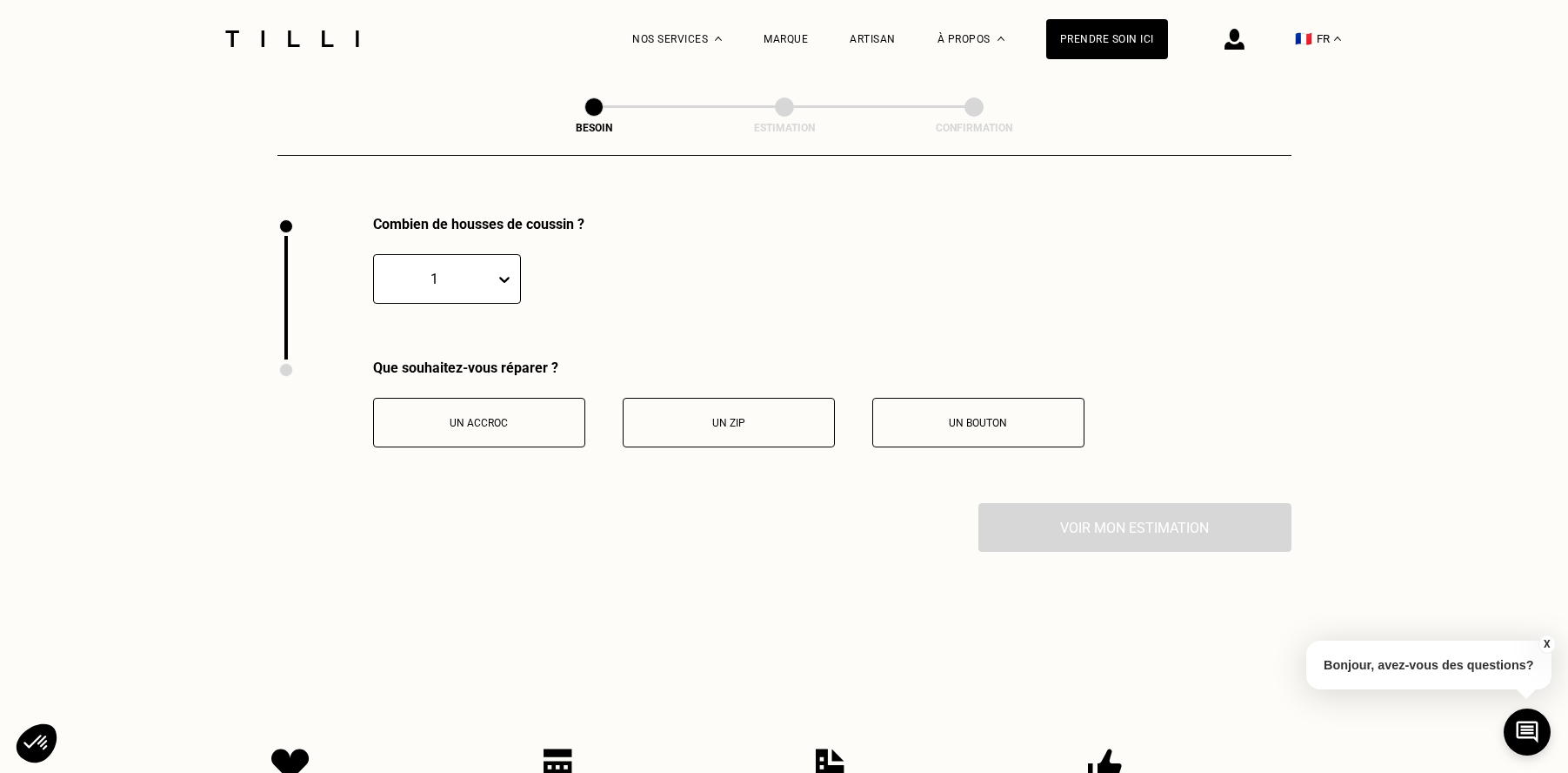
click at [445, 273] on div "1" at bounding box center [447, 278] width 148 height 50
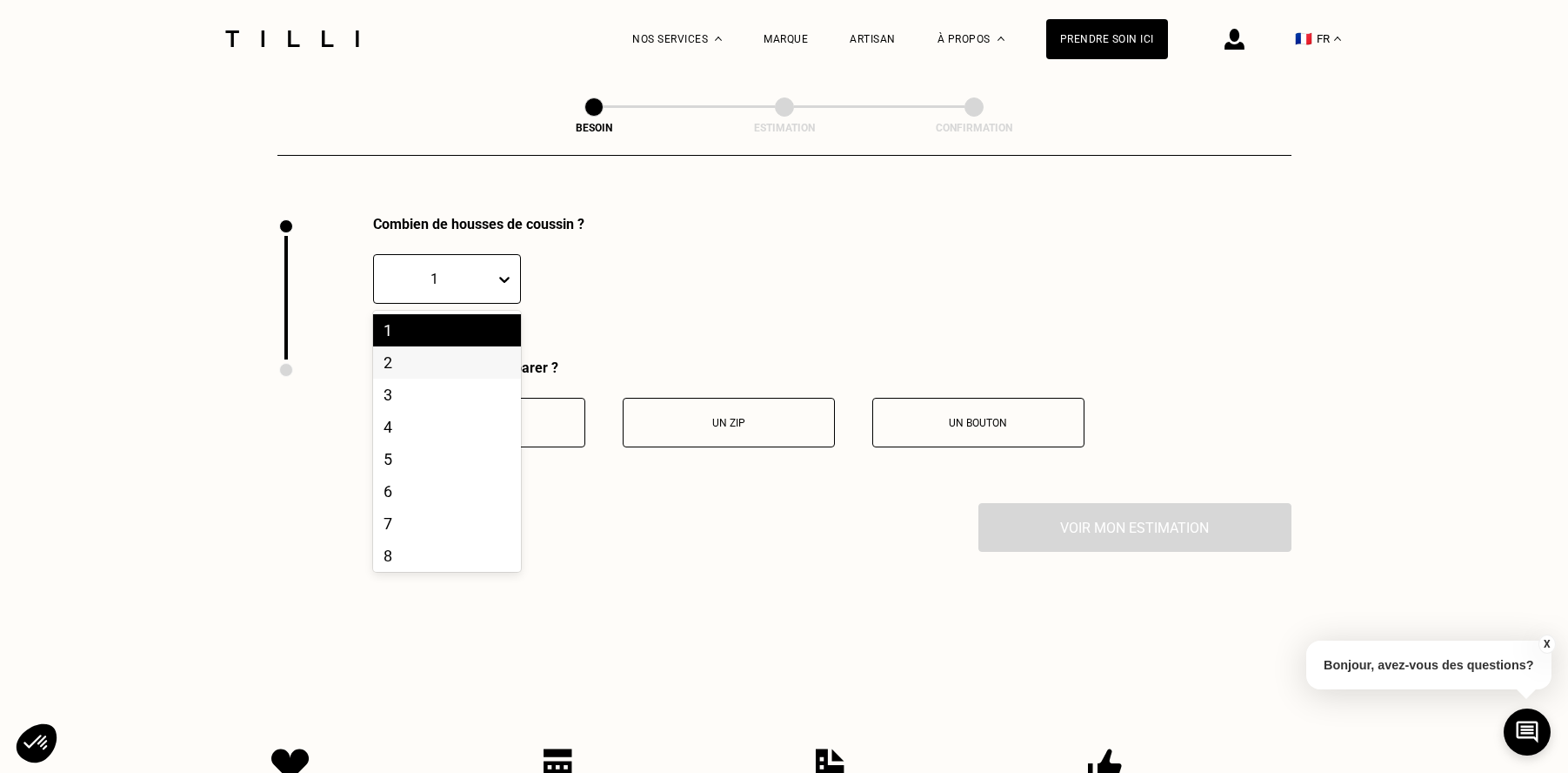
click at [439, 346] on div "2" at bounding box center [447, 362] width 148 height 33
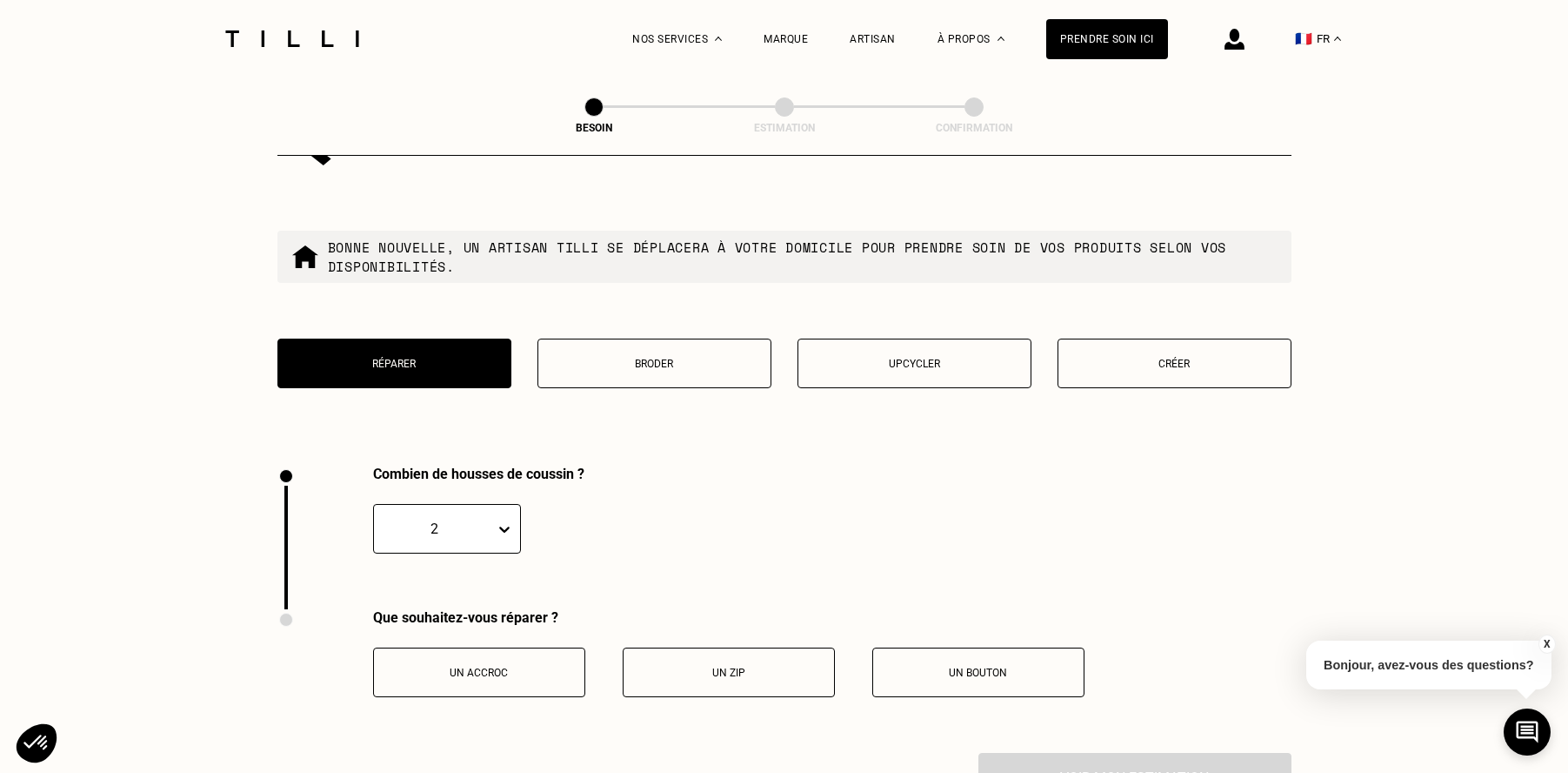
scroll to position [2040, 0]
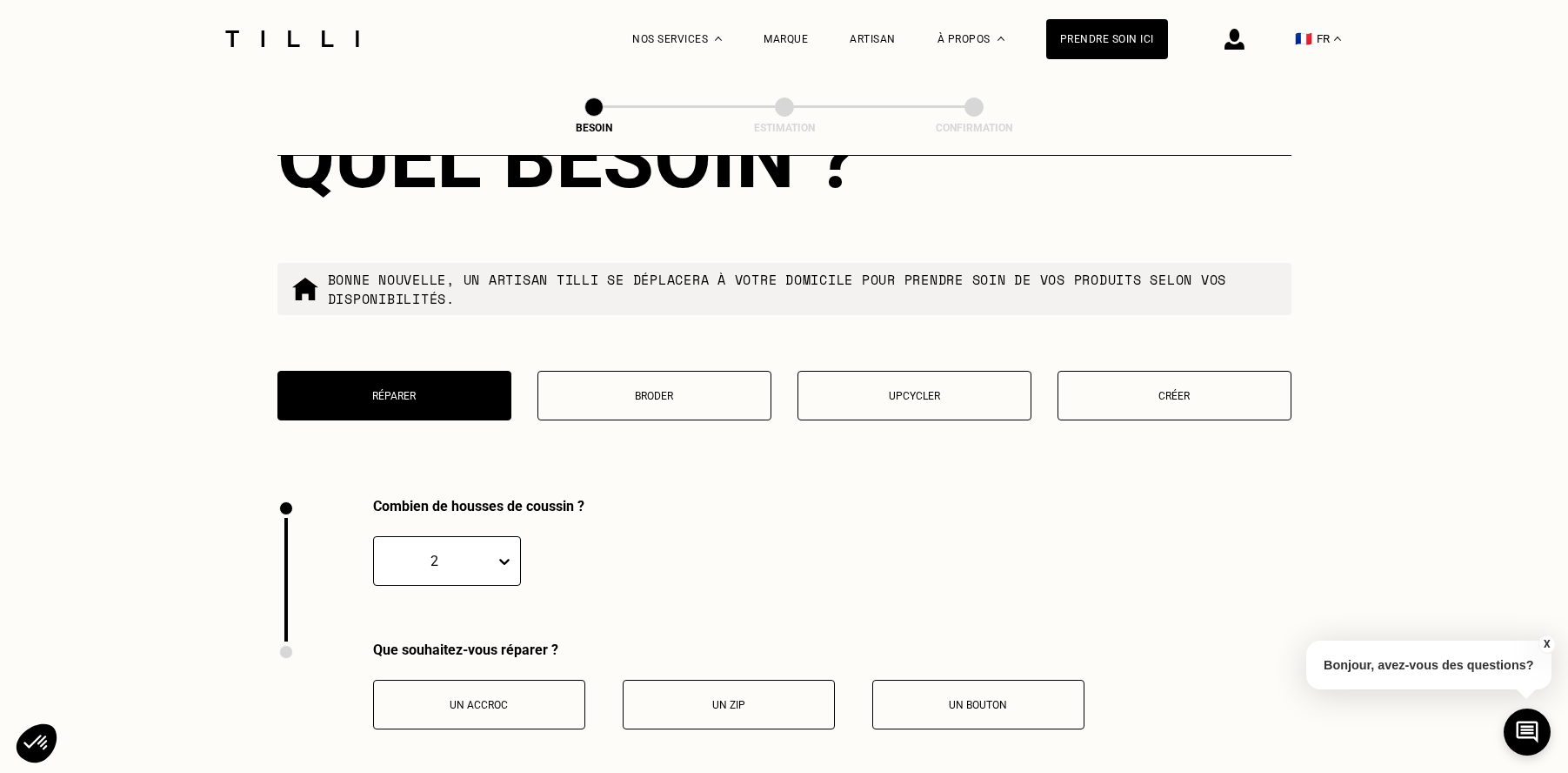
click at [918, 392] on button "Upcycler" at bounding box center [914, 395] width 234 height 50
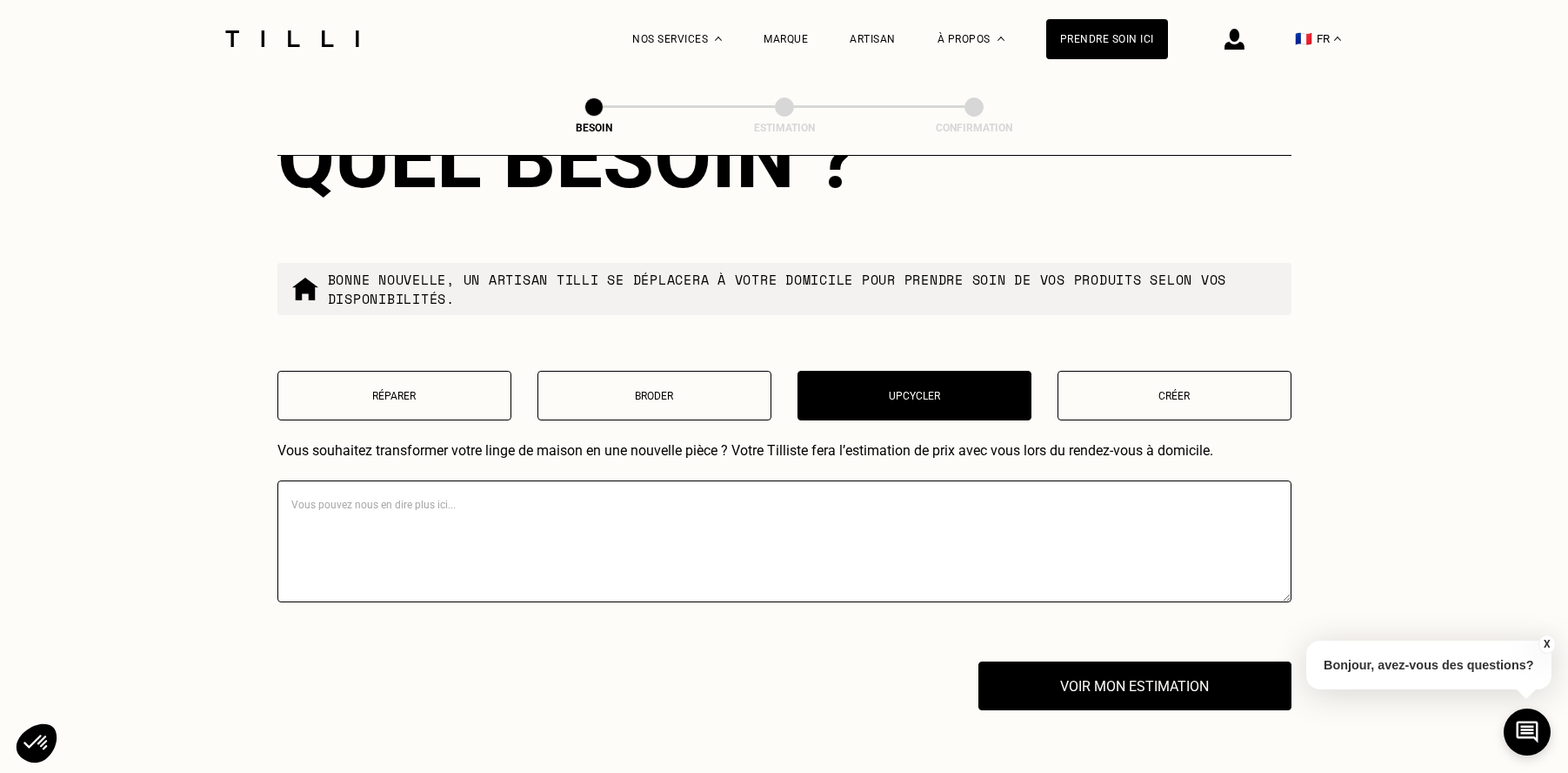
click at [678, 505] on textarea at bounding box center [784, 541] width 1014 height 121
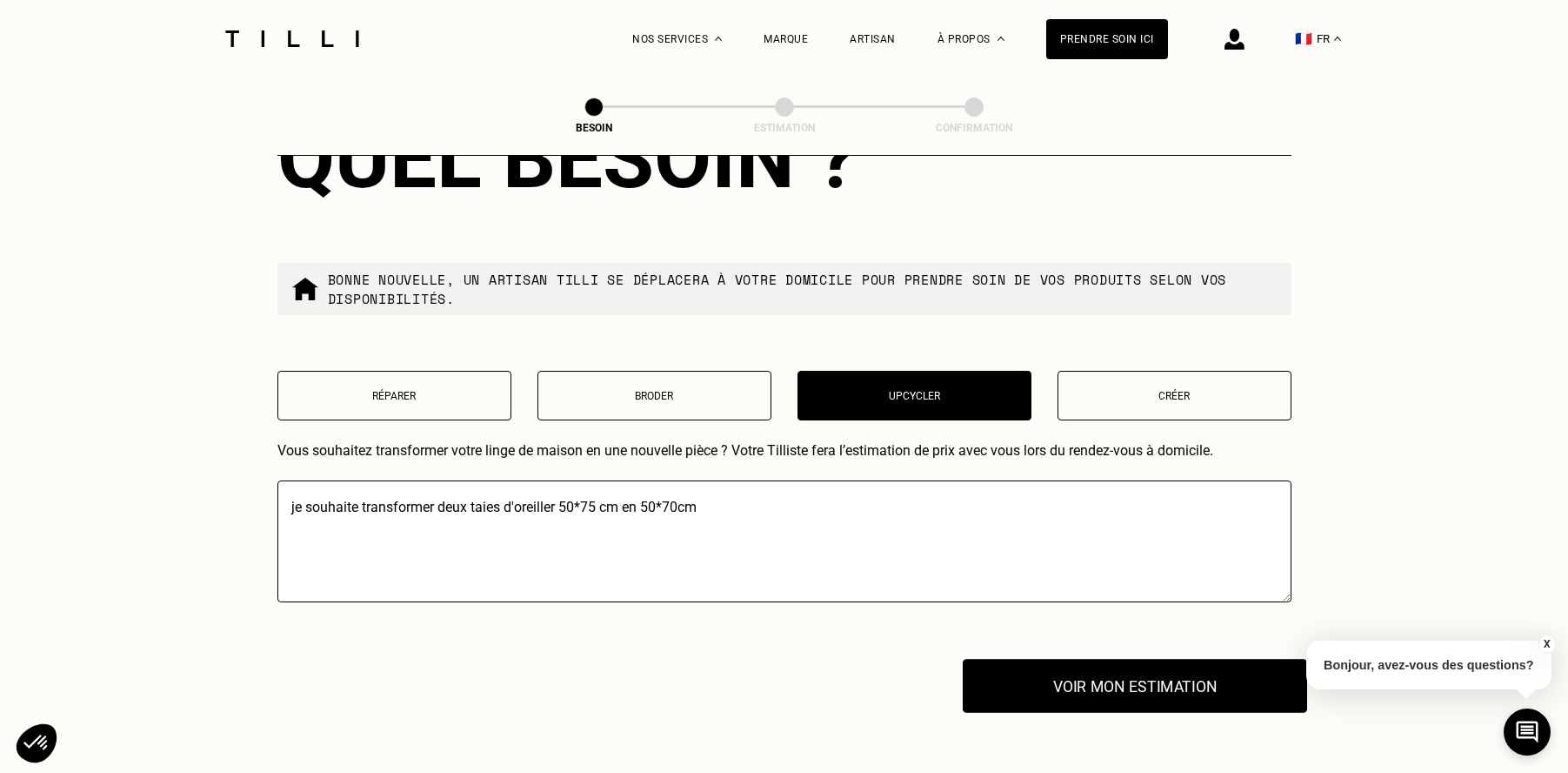
type textarea "je souhaite transformer deux taies d'oreiller 50*75 cm en 50*70cm"
click at [1078, 662] on button "Voir mon estimation" at bounding box center [1135, 686] width 344 height 54
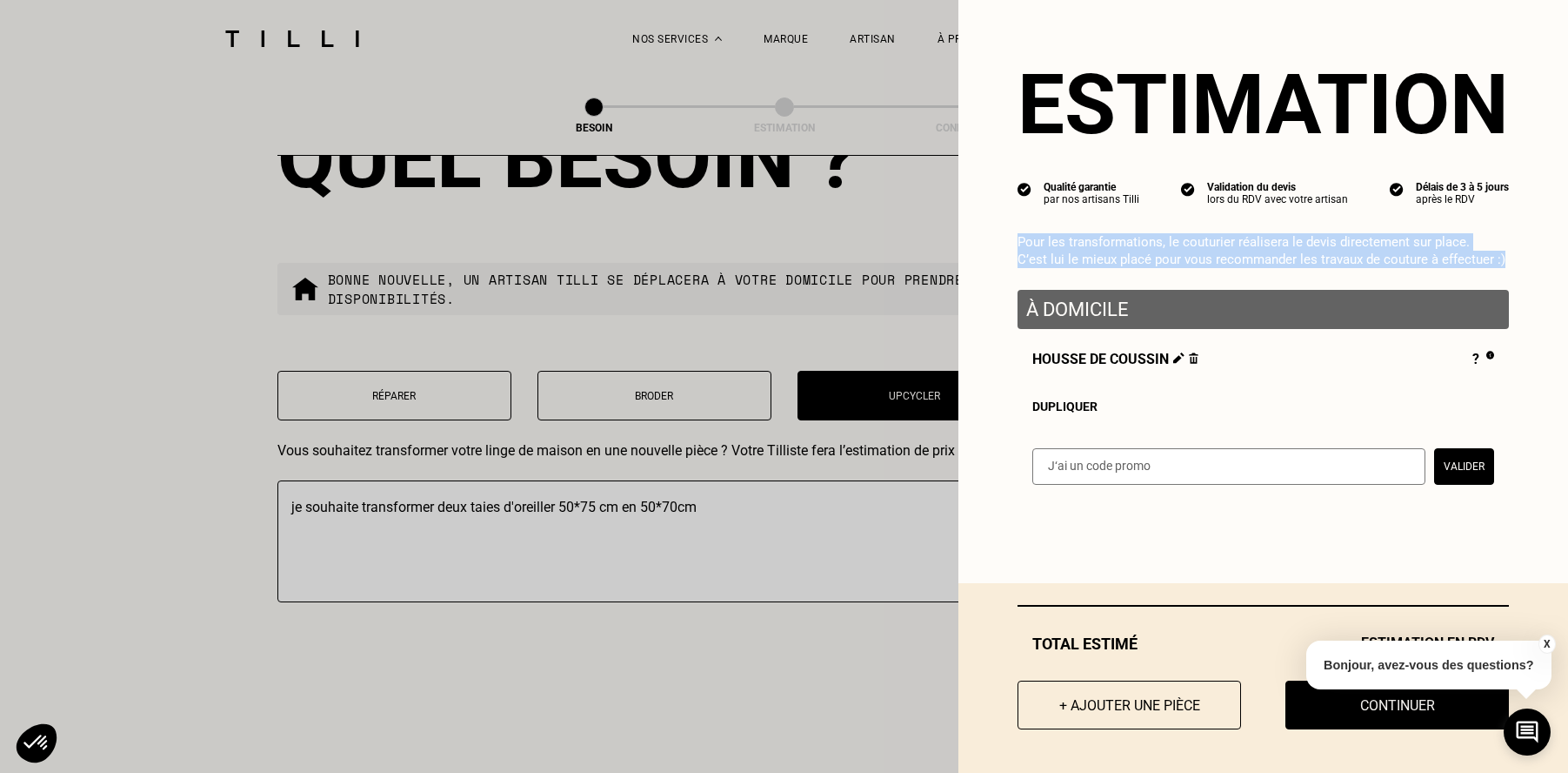
drag, startPoint x: 1016, startPoint y: 244, endPoint x: 1524, endPoint y: 257, distance: 508.2
click at [1524, 257] on div "Estimation Qualité garantie par nos artisans Tilli Validation du devis lors du …" at bounding box center [1263, 253] width 610 height 507
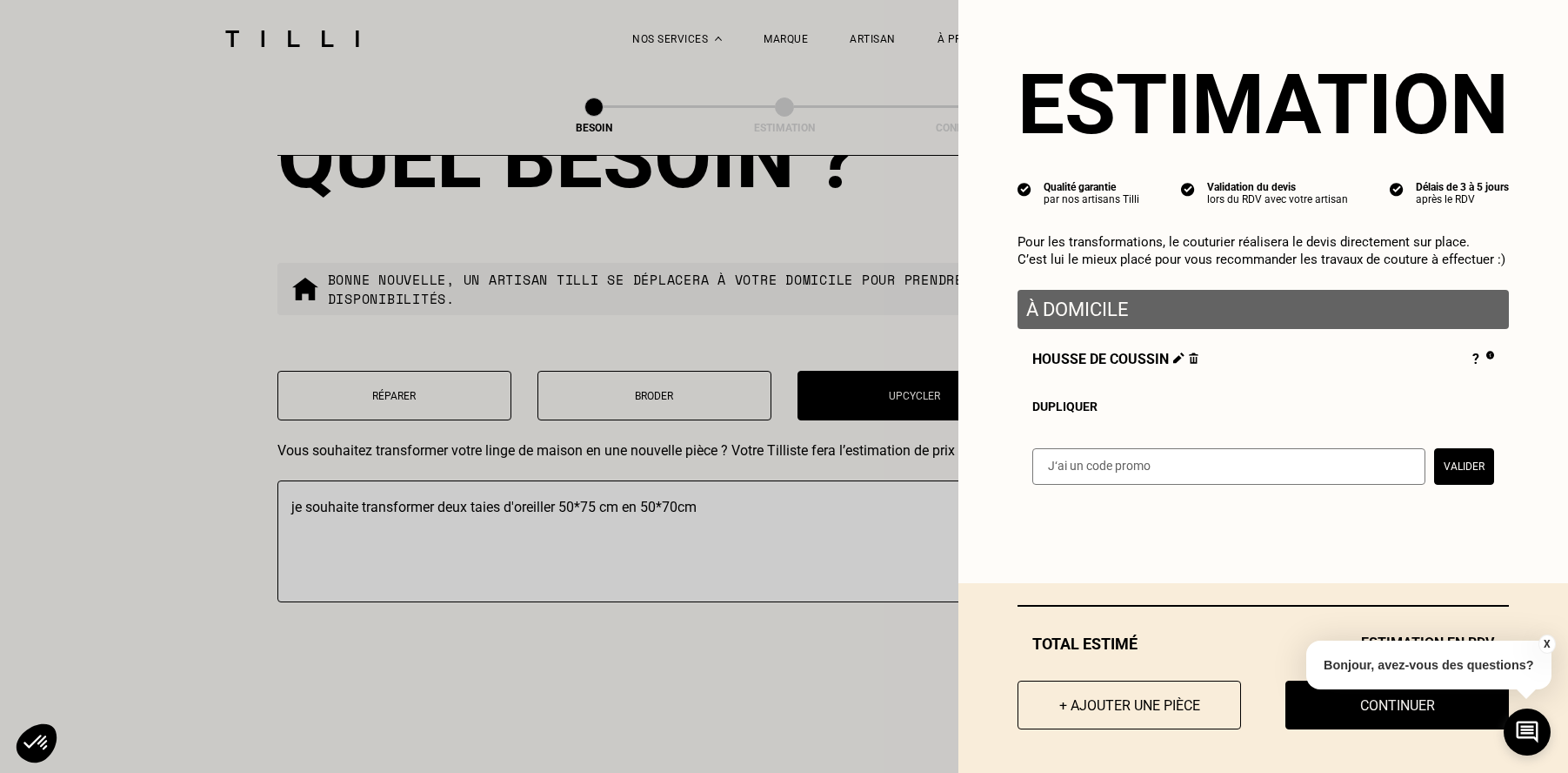
click at [1523, 257] on div "Estimation Qualité garantie par nos artisans Tilli Validation du devis lors du …" at bounding box center [1263, 253] width 610 height 507
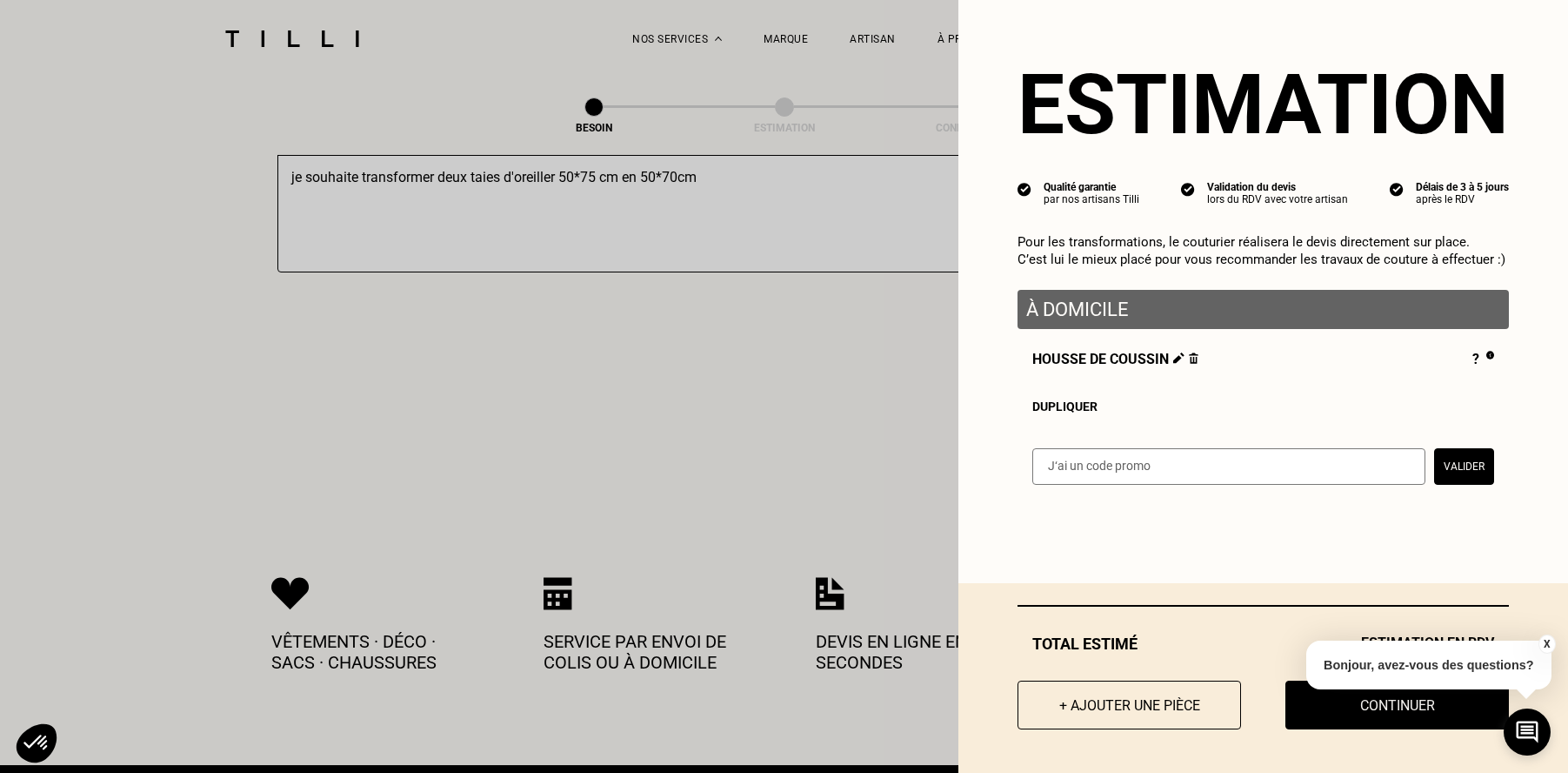
scroll to position [2372, 0]
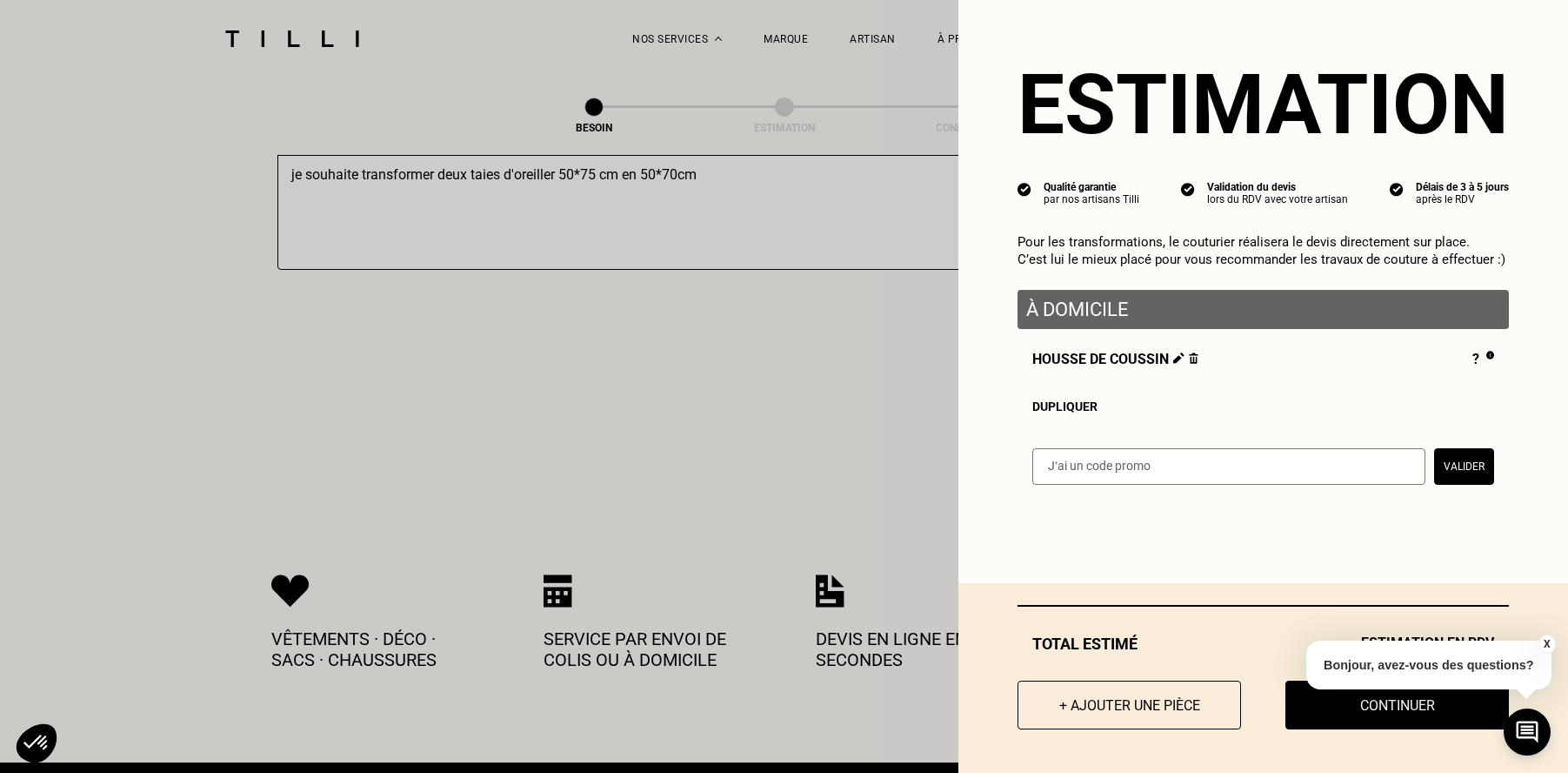
click at [1548, 643] on button "X" at bounding box center [1545, 643] width 17 height 19
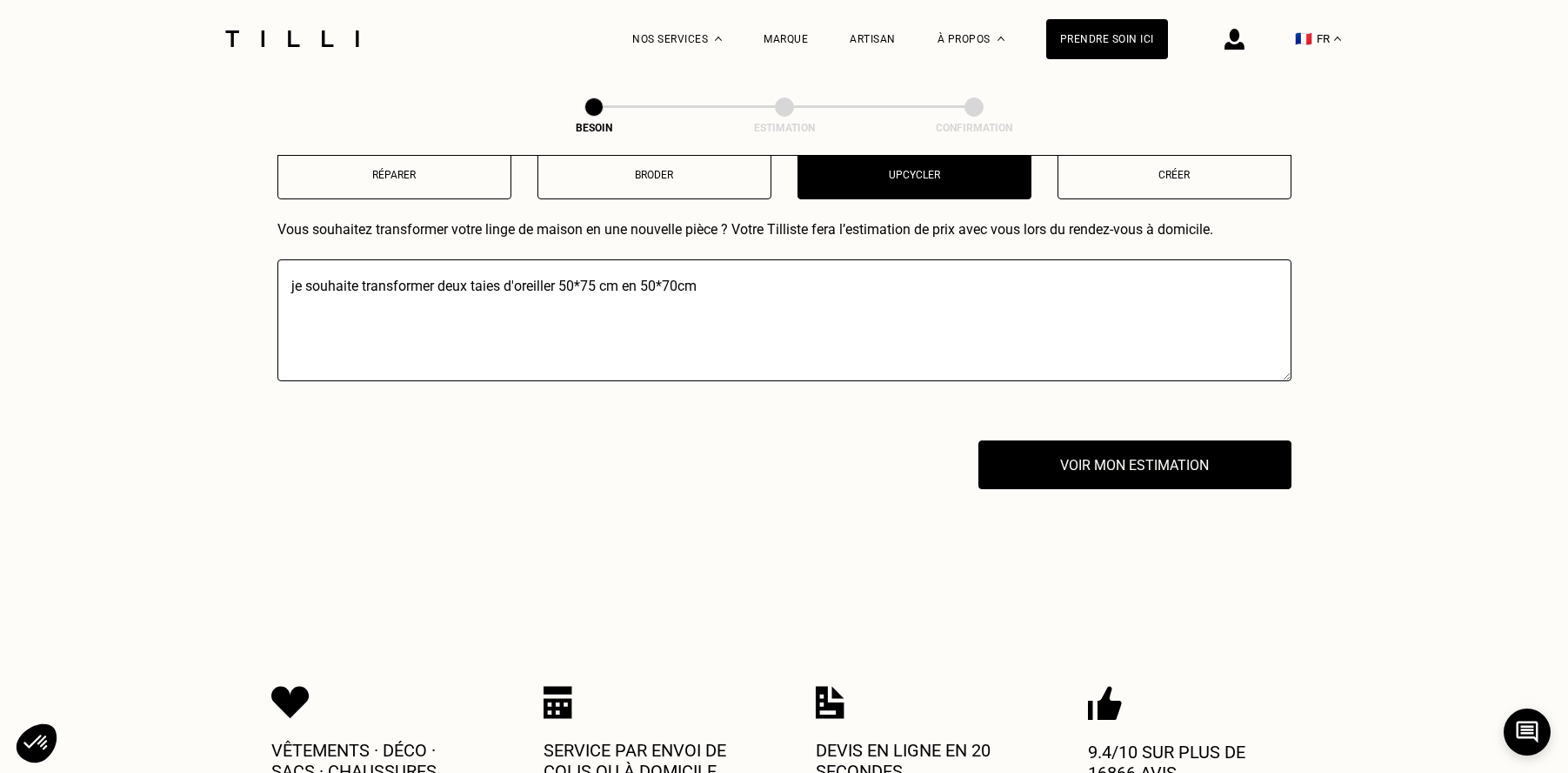
scroll to position [2236, 0]
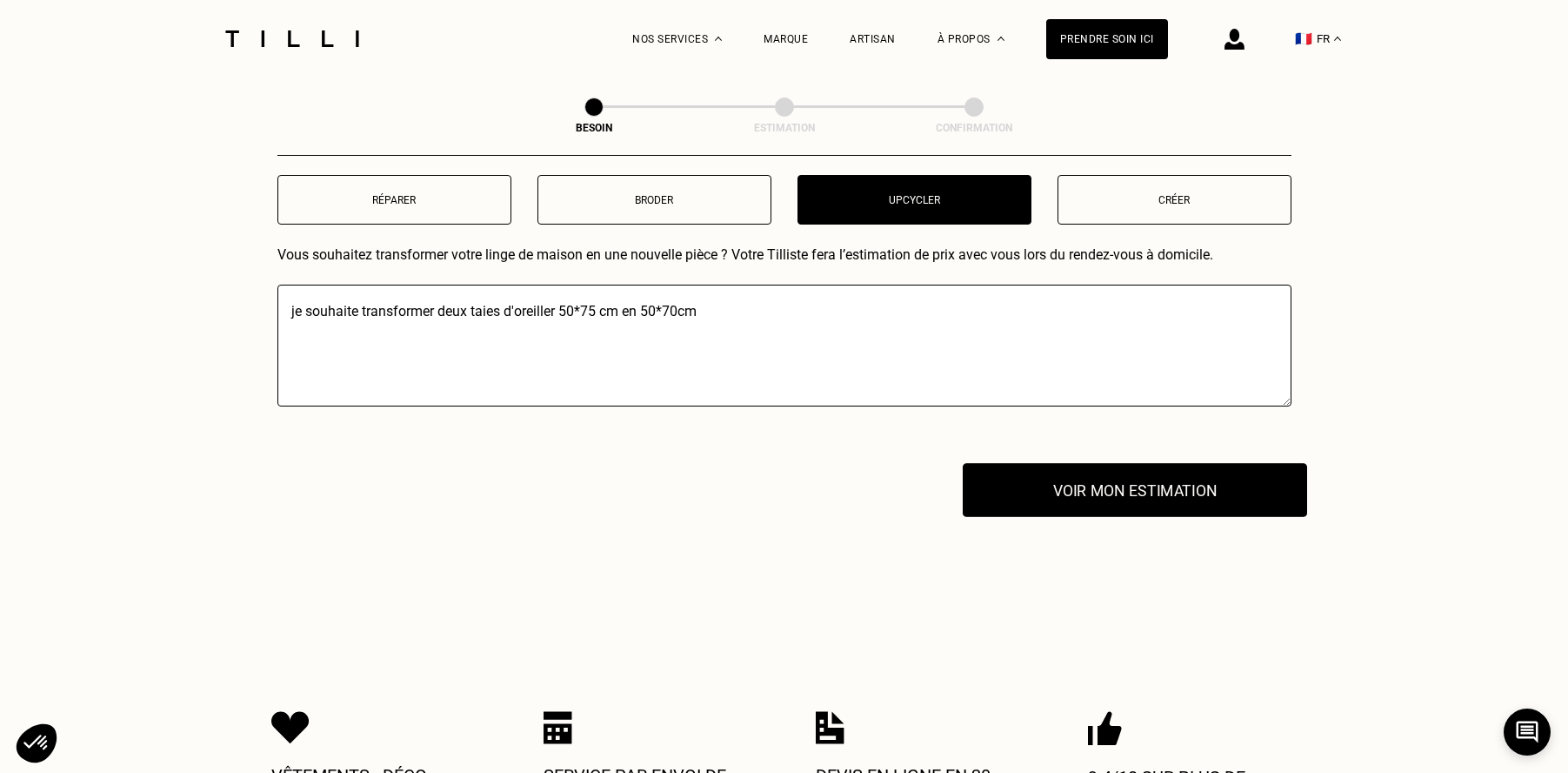
click at [1147, 469] on button "Voir mon estimation" at bounding box center [1135, 490] width 344 height 54
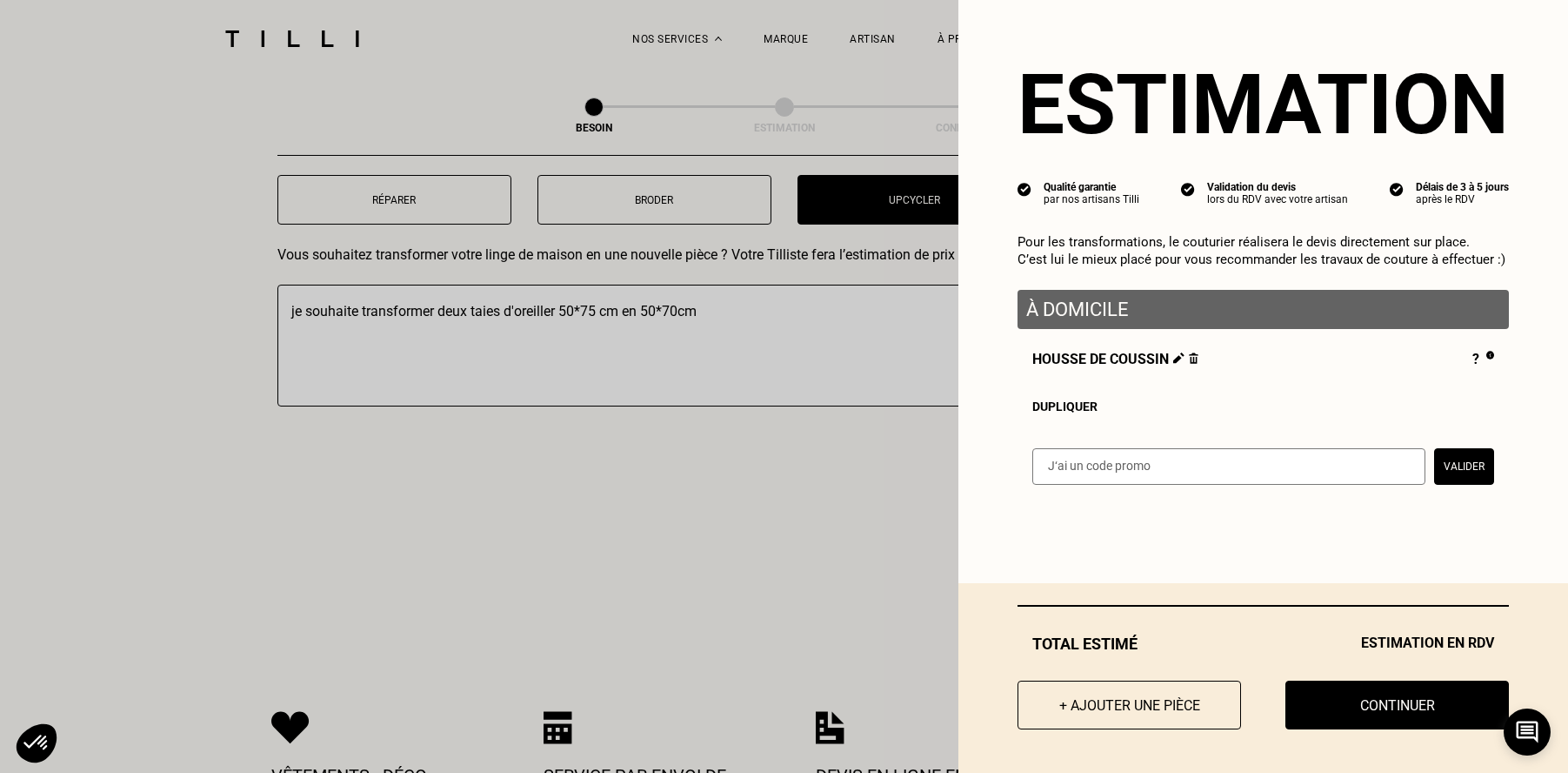
click at [1338, 702] on button "Continuer" at bounding box center [1397, 705] width 224 height 49
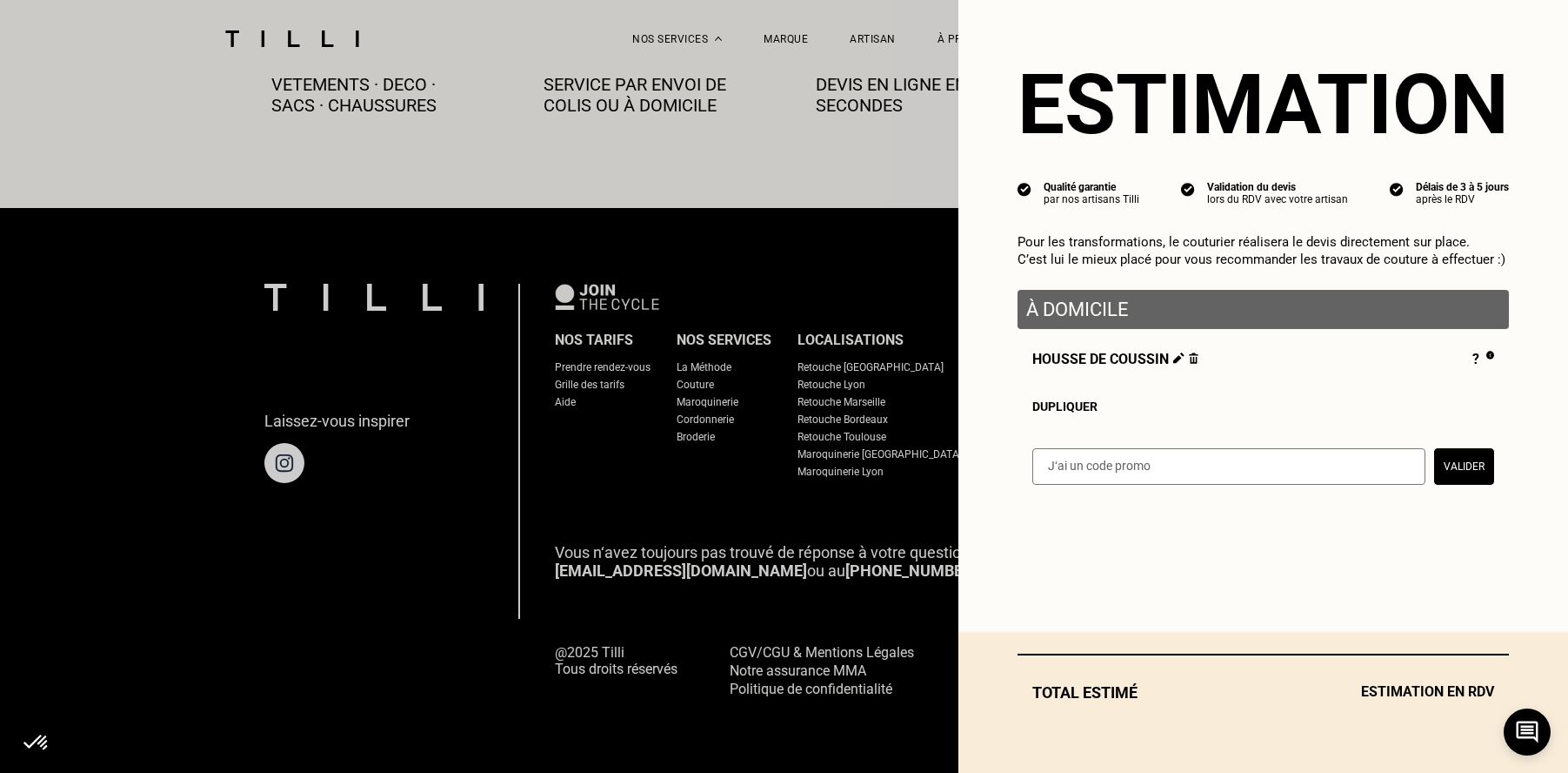
scroll to position [987, 0]
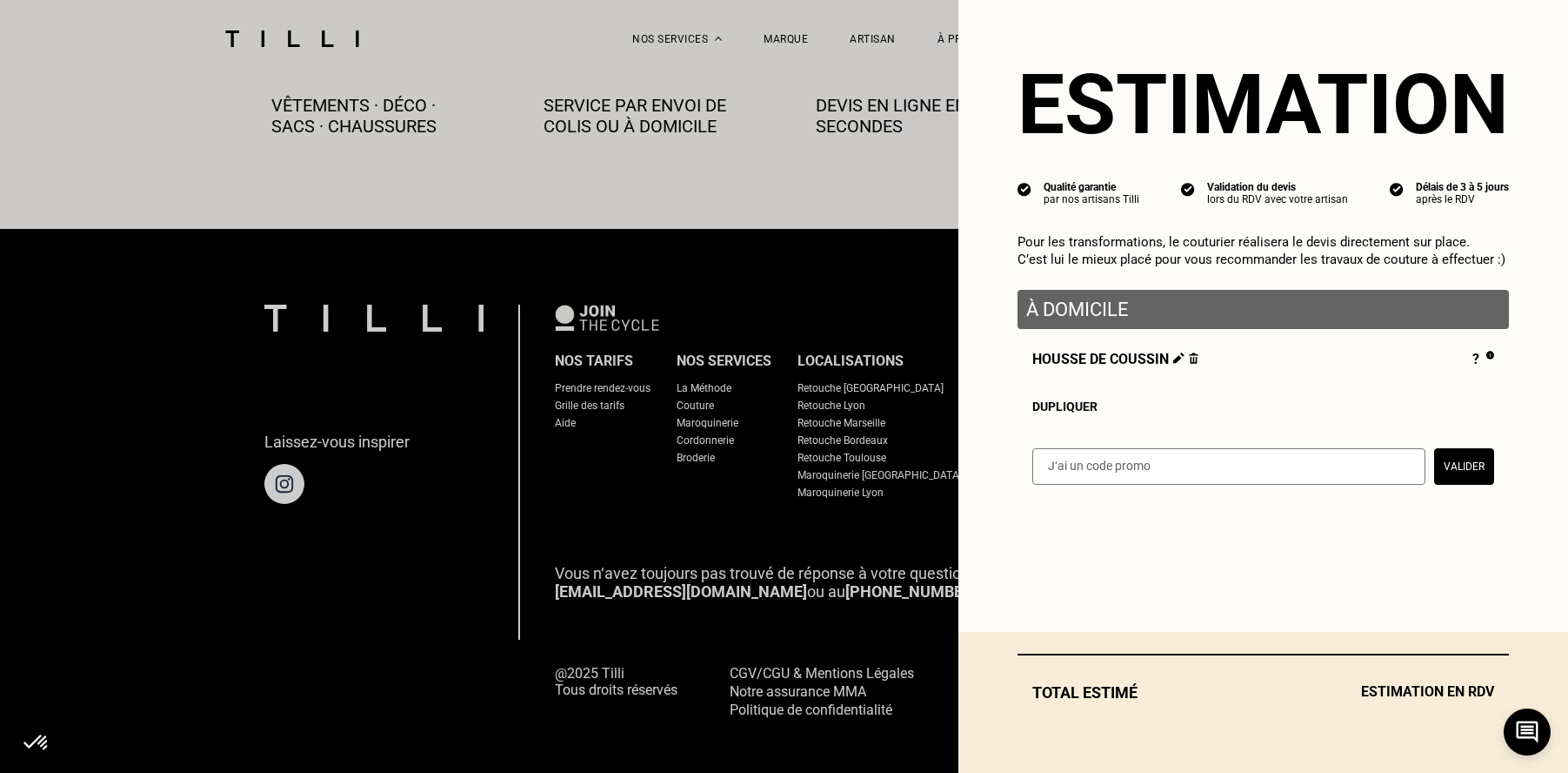
select select "FR"
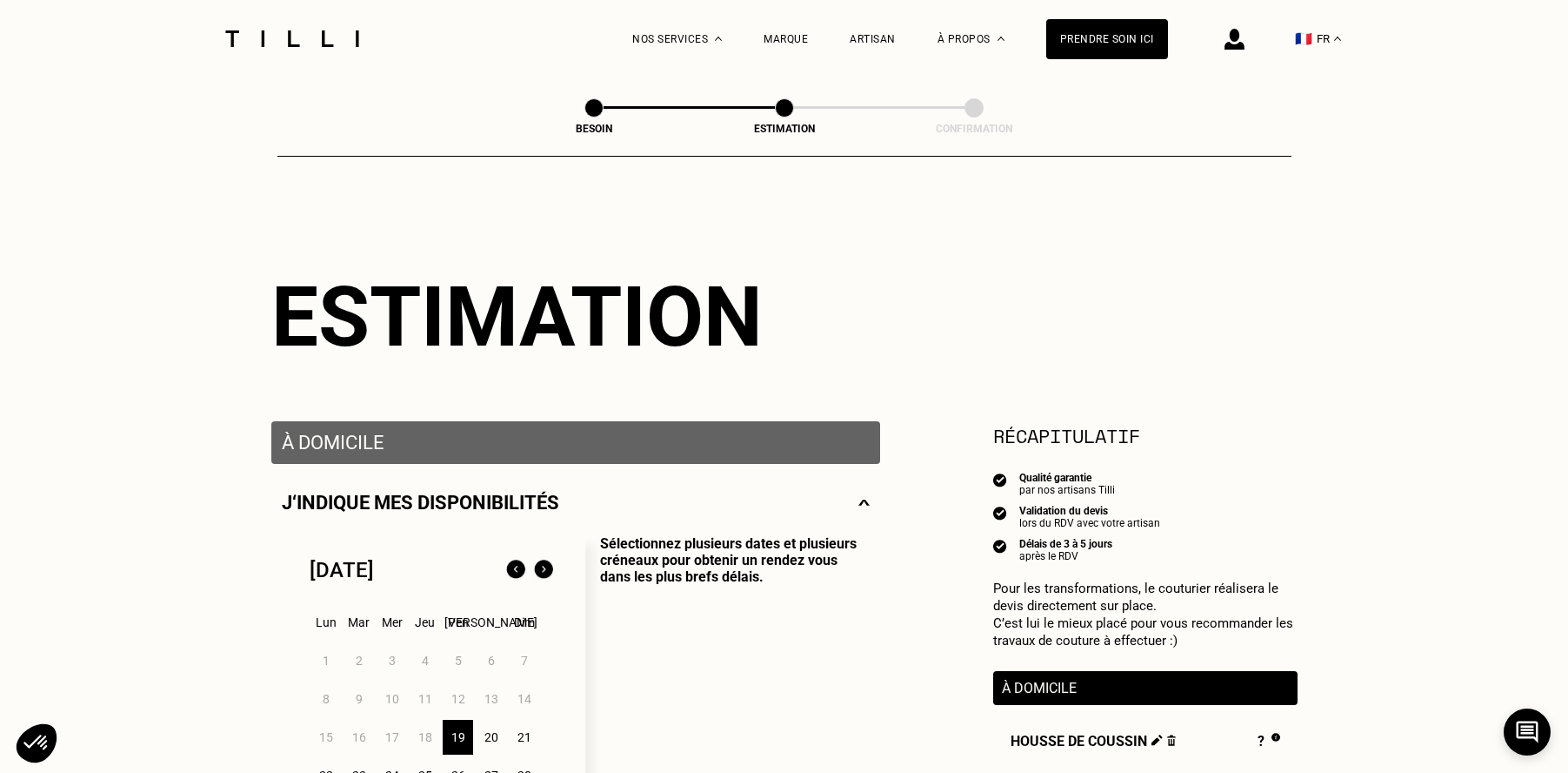
click at [600, 112] on span at bounding box center [593, 107] width 19 height 19
select select "FR"
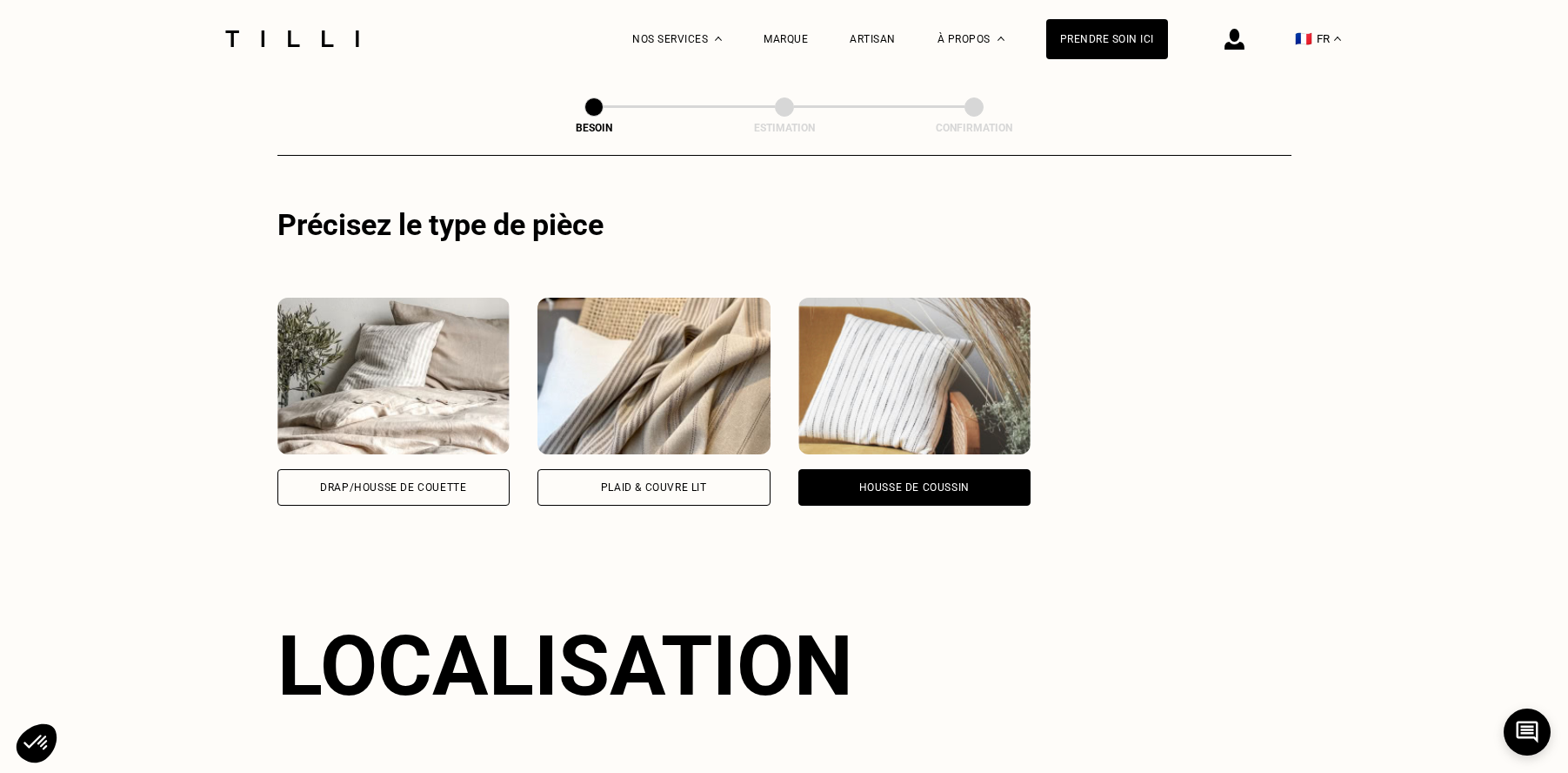
scroll to position [1102, 0]
click at [452, 469] on div "Drap/Housse de couette" at bounding box center [393, 488] width 233 height 36
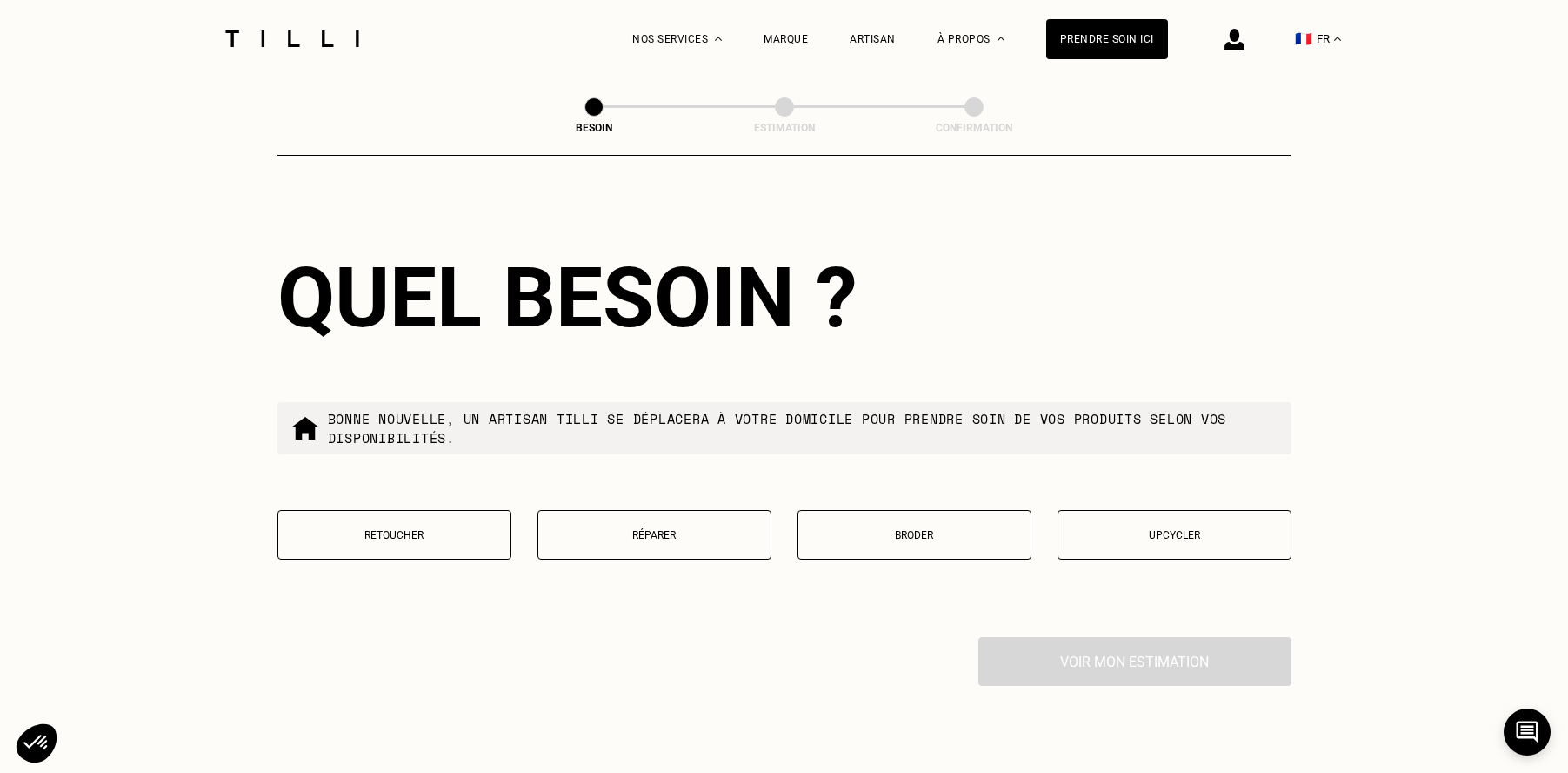
scroll to position [1901, 0]
click at [458, 527] on button "Retoucher" at bounding box center [394, 535] width 234 height 50
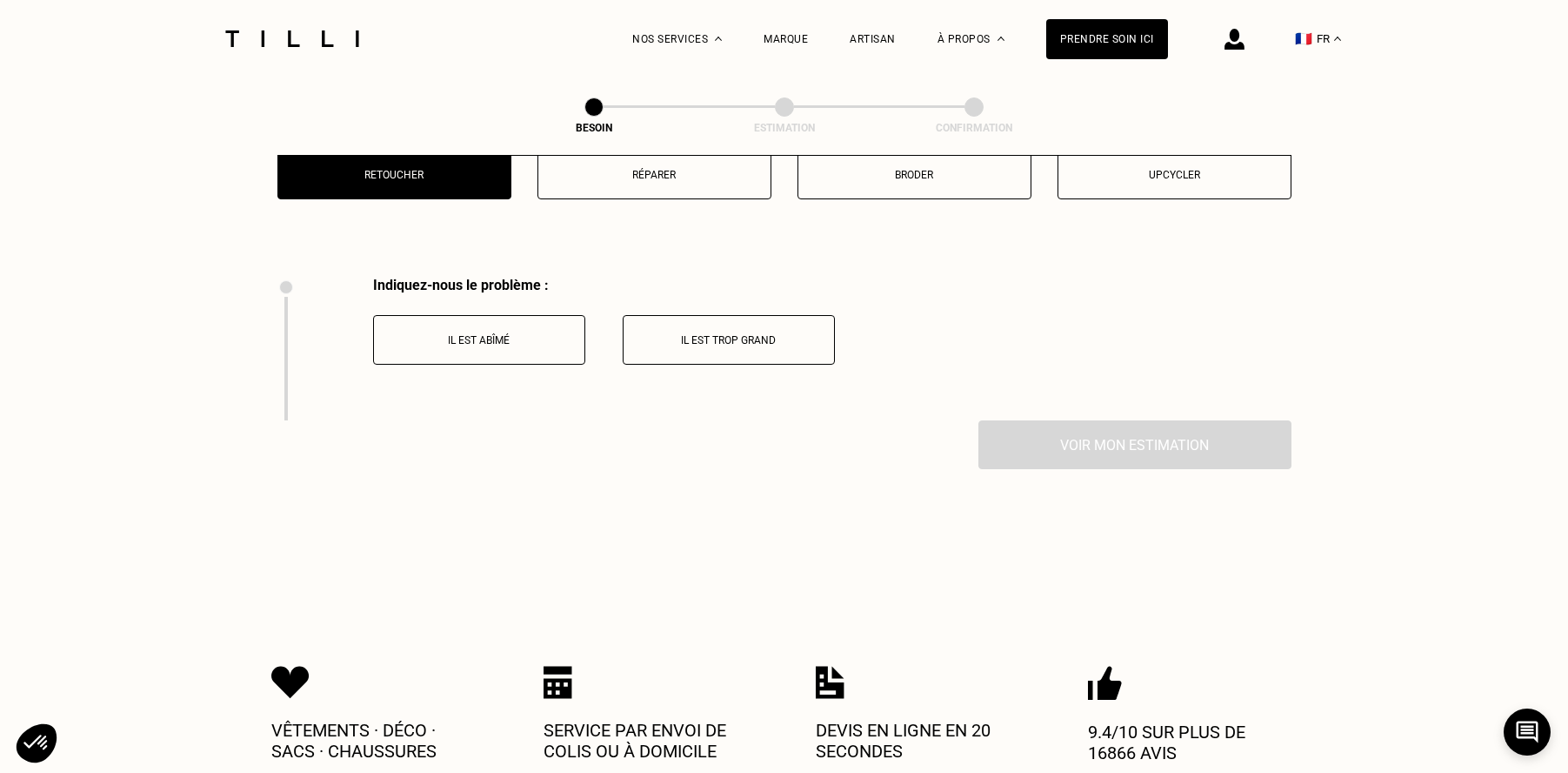
scroll to position [2322, 0]
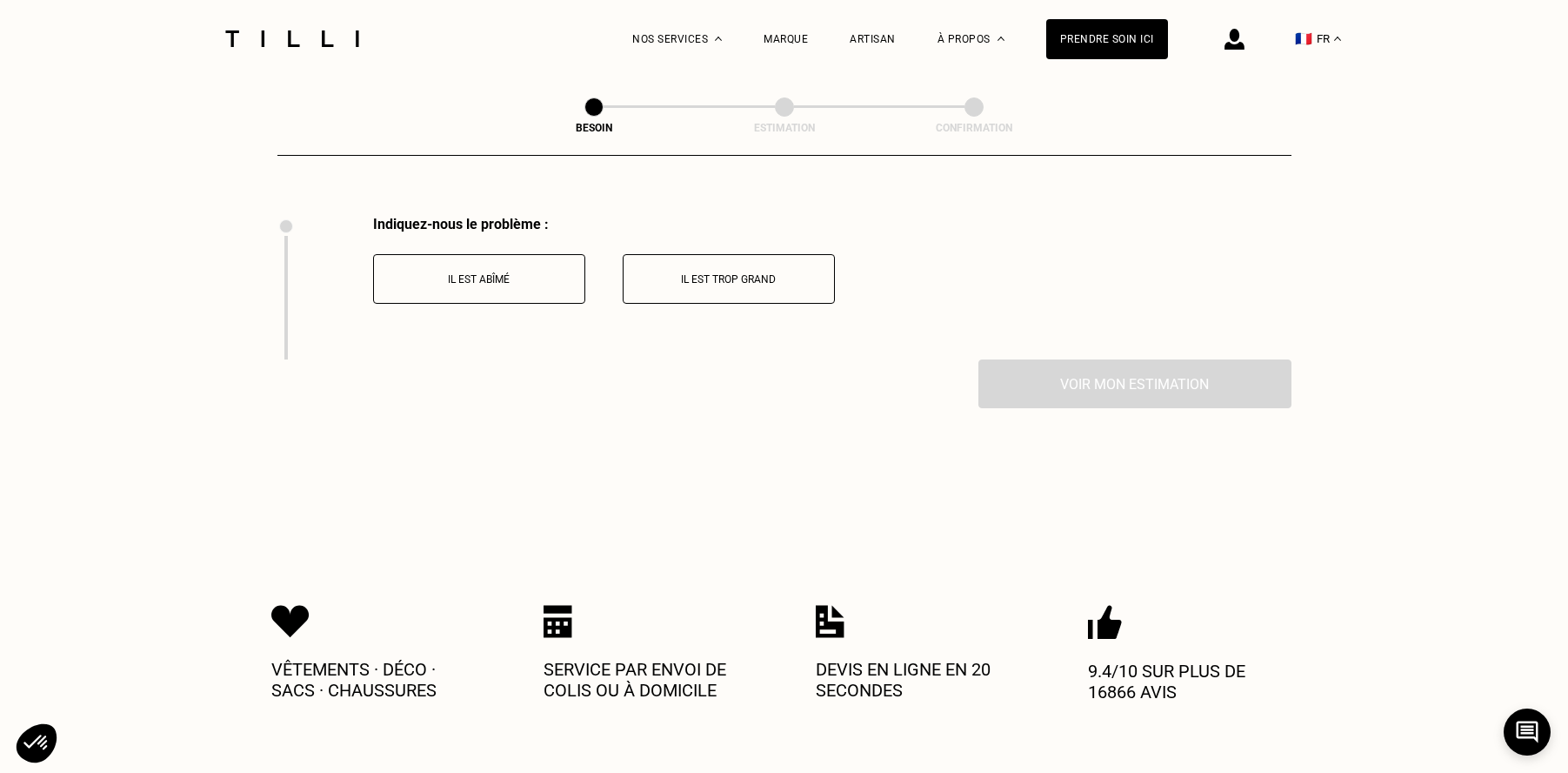
click at [696, 266] on button "Il est trop grand" at bounding box center [728, 278] width 212 height 50
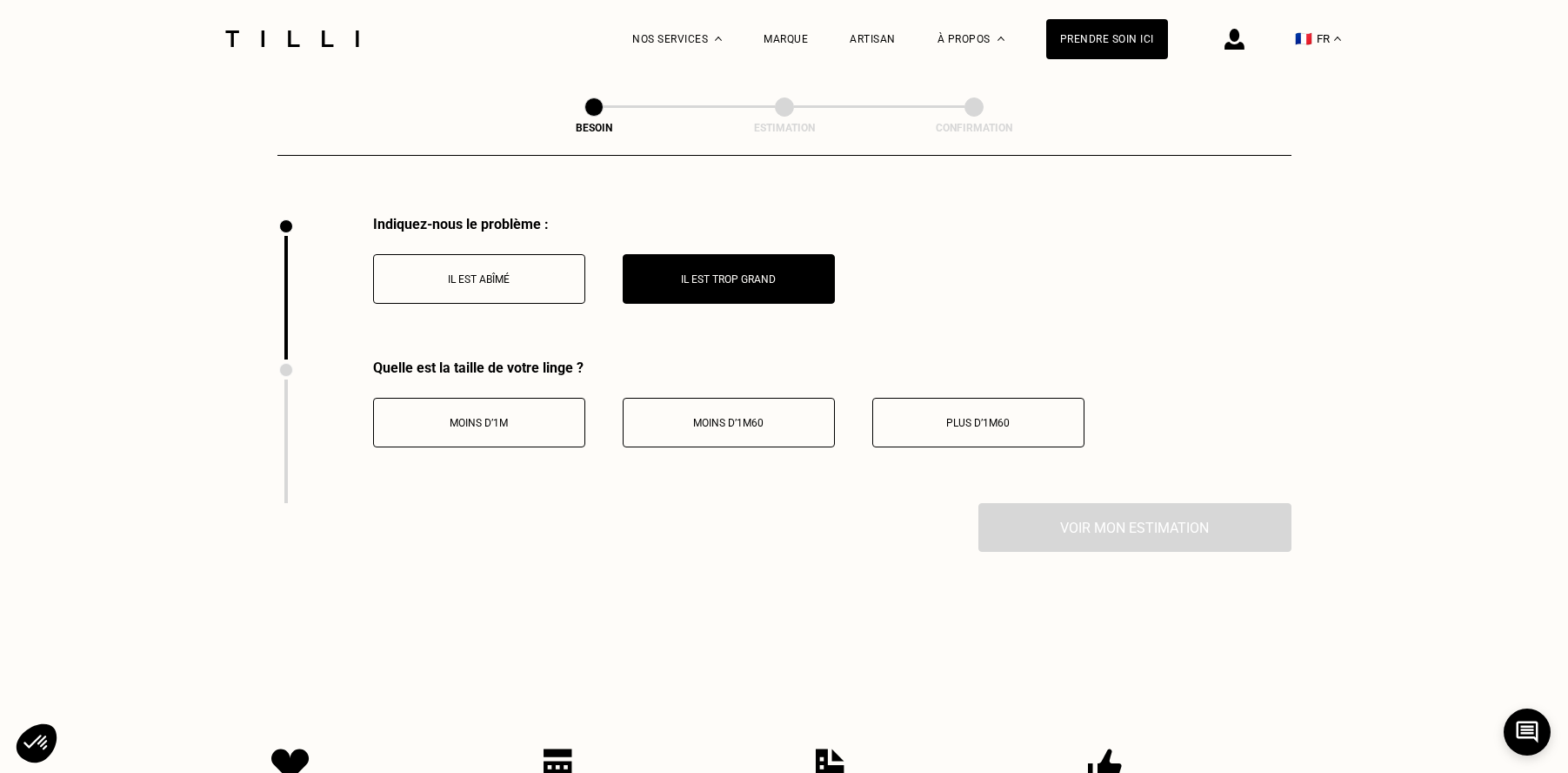
click at [473, 417] on p "Moins d’1m" at bounding box center [478, 422] width 193 height 12
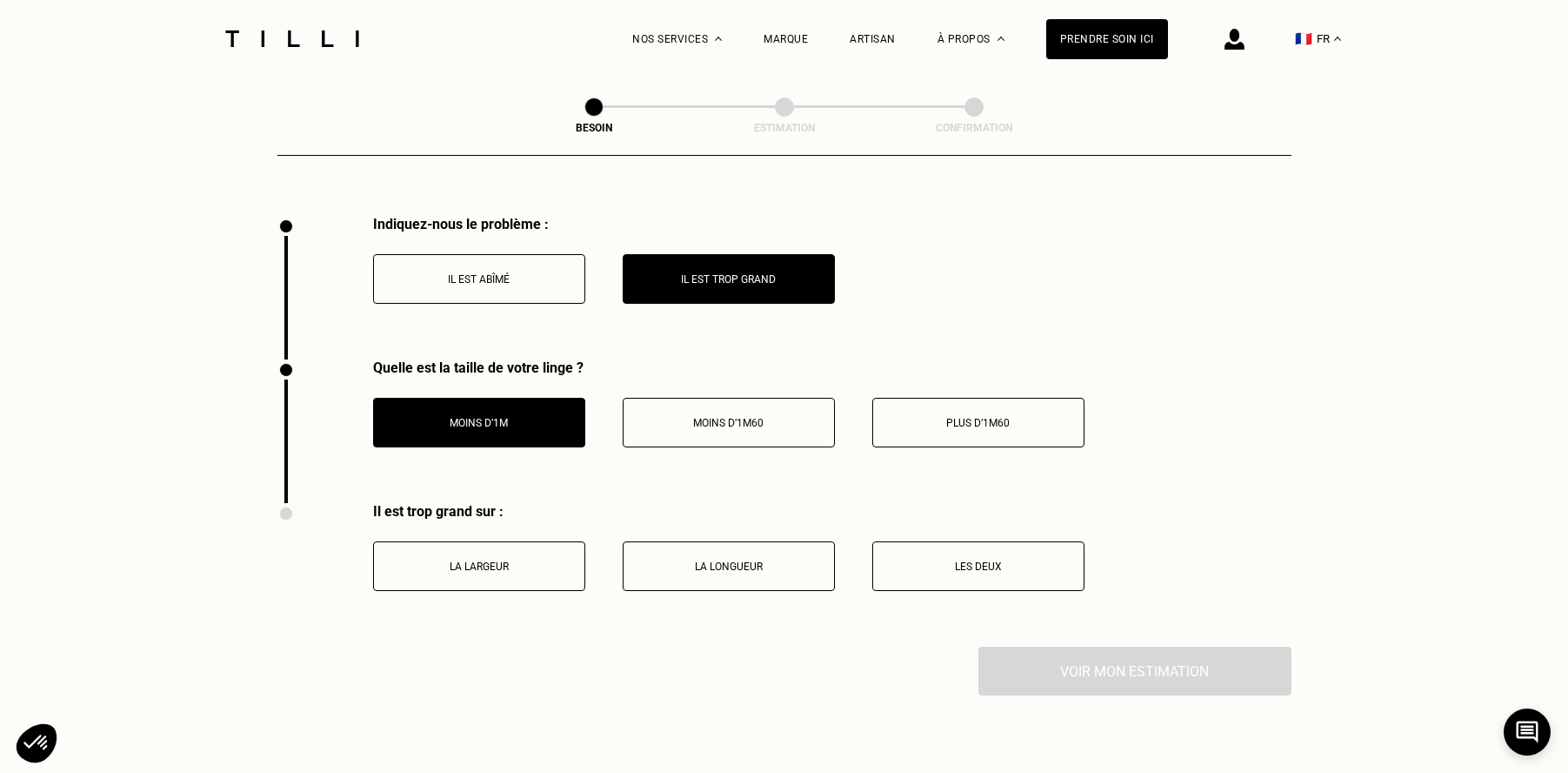
click at [495, 552] on button "La largeur" at bounding box center [479, 565] width 212 height 50
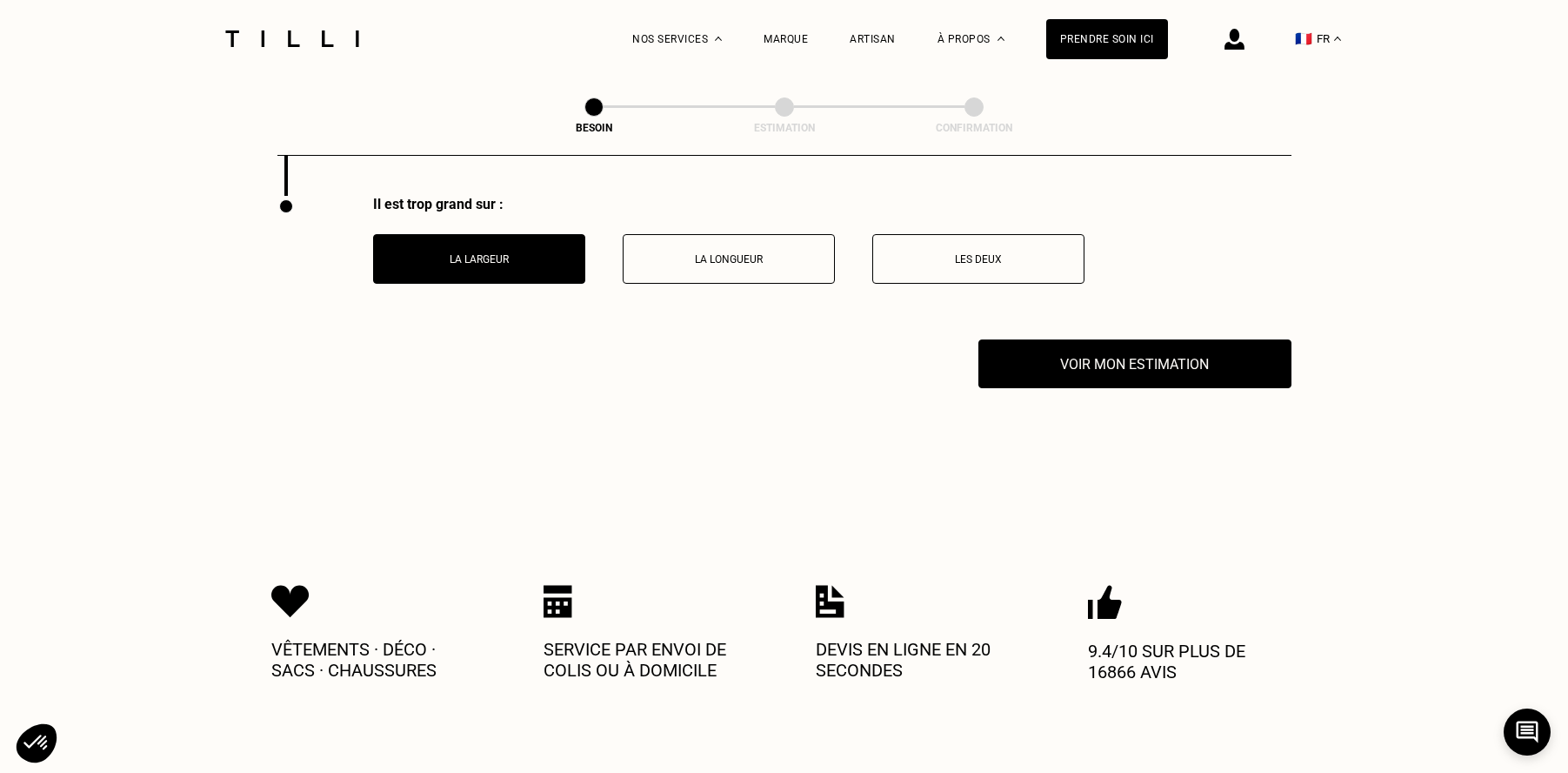
scroll to position [2633, 0]
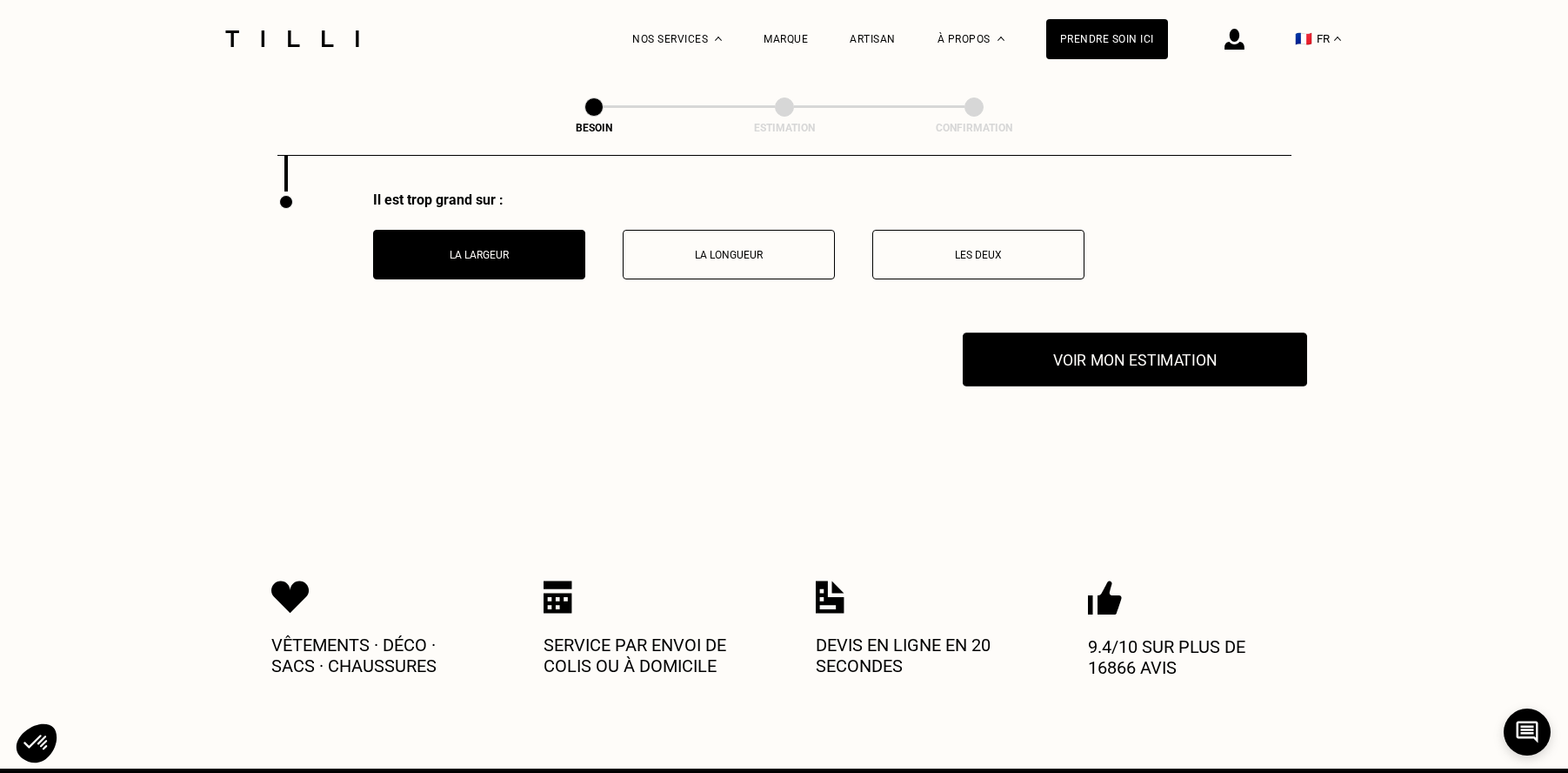
click at [1013, 333] on button "Voir mon estimation" at bounding box center [1135, 360] width 344 height 54
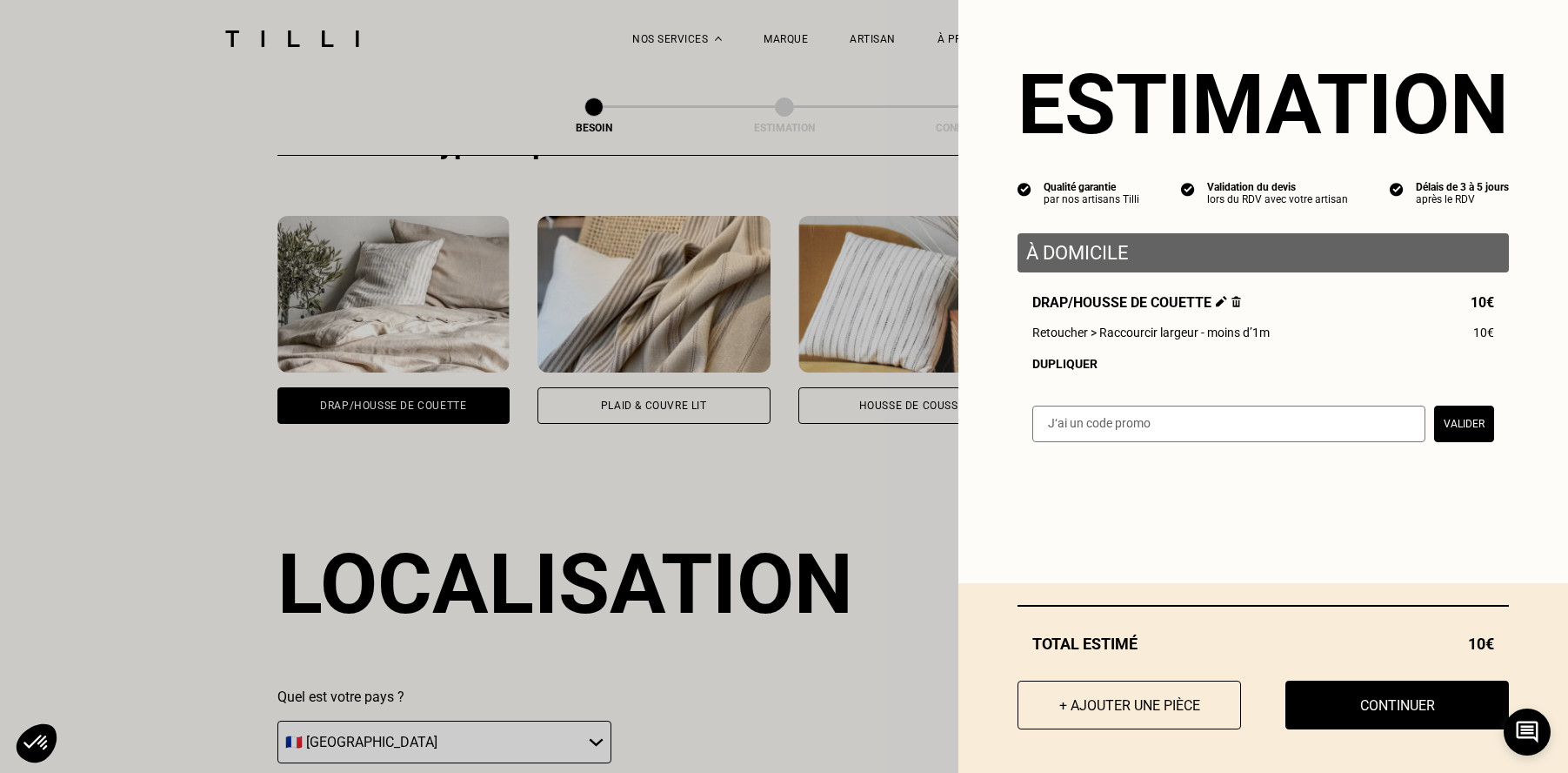
scroll to position [0, 0]
